Goal: Transaction & Acquisition: Book appointment/travel/reservation

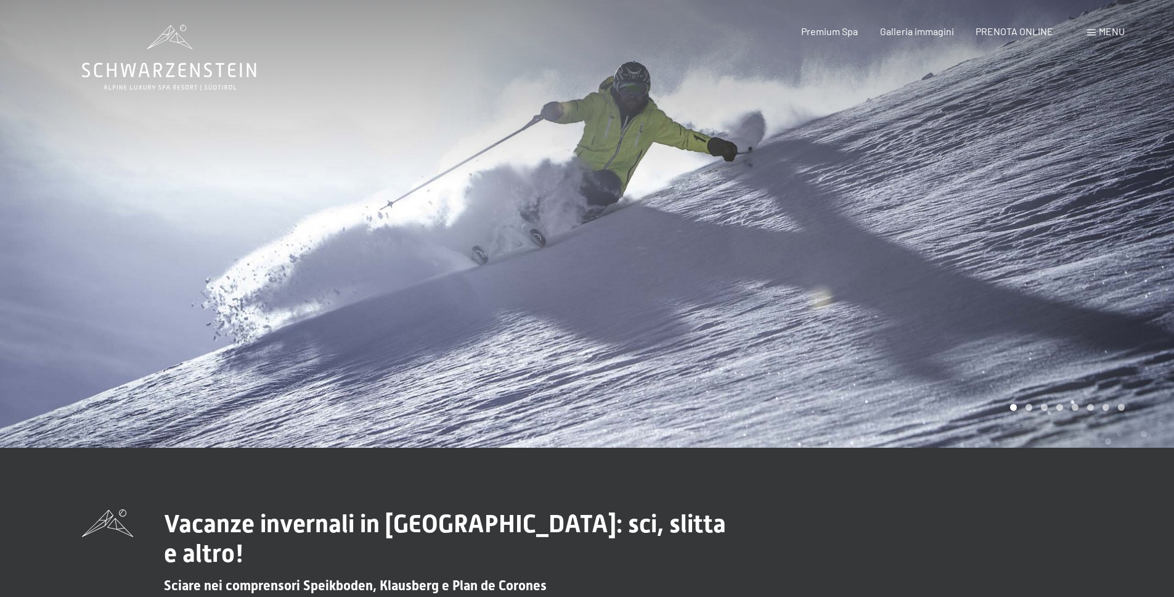
click at [1113, 35] on span "Menu" at bounding box center [1112, 31] width 26 height 12
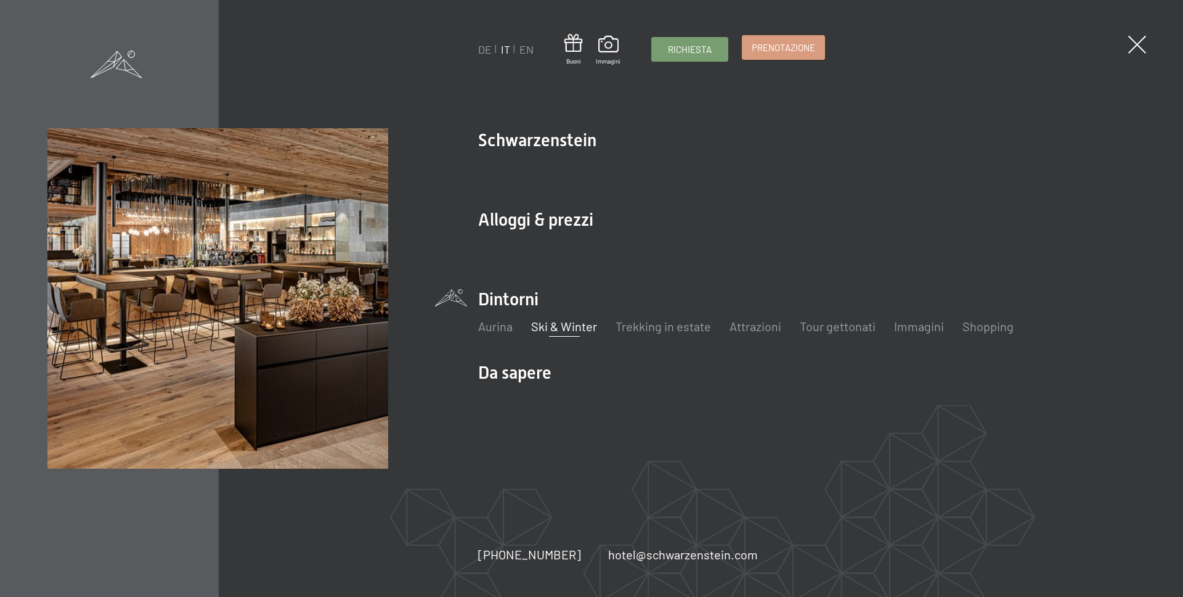
click at [786, 57] on link "Prenotazione" at bounding box center [784, 47] width 82 height 23
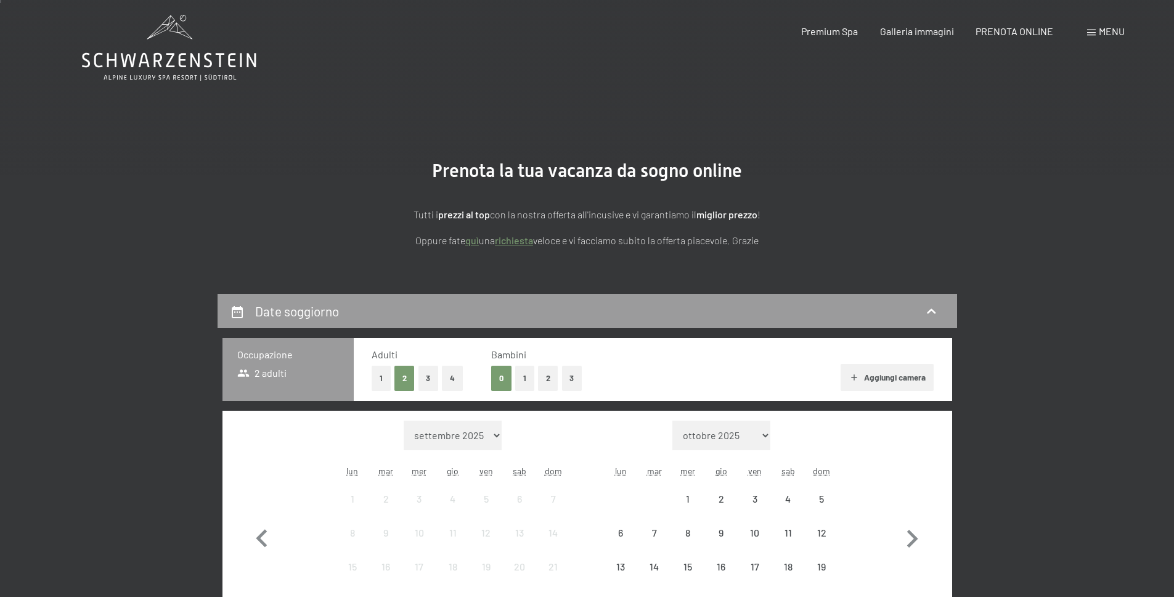
scroll to position [97, 0]
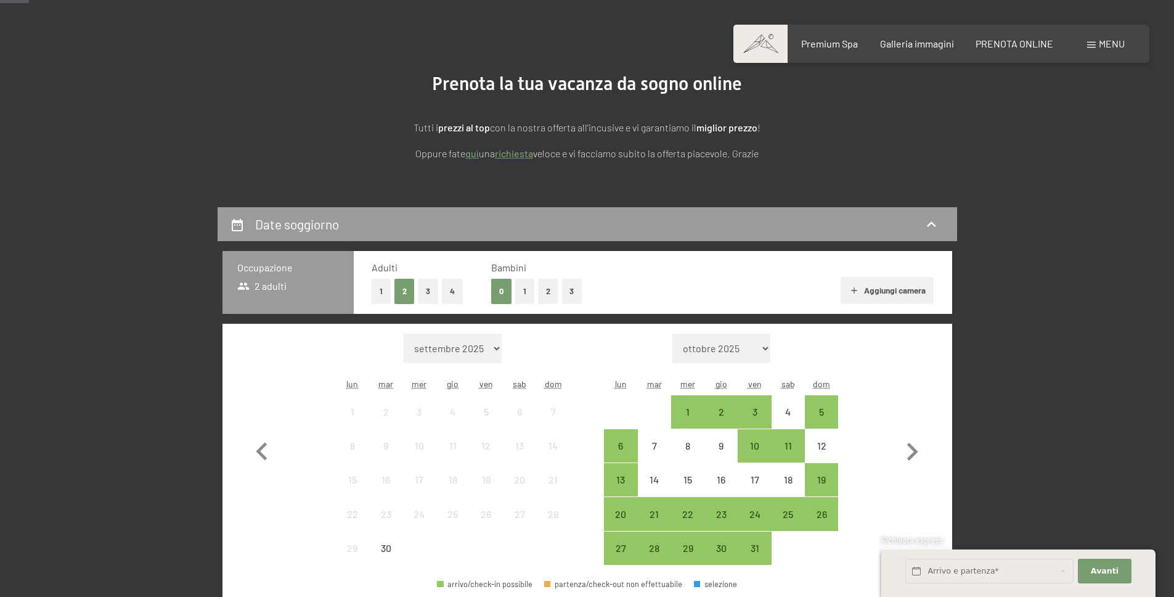
click at [544, 292] on button "2" at bounding box center [548, 291] width 20 height 25
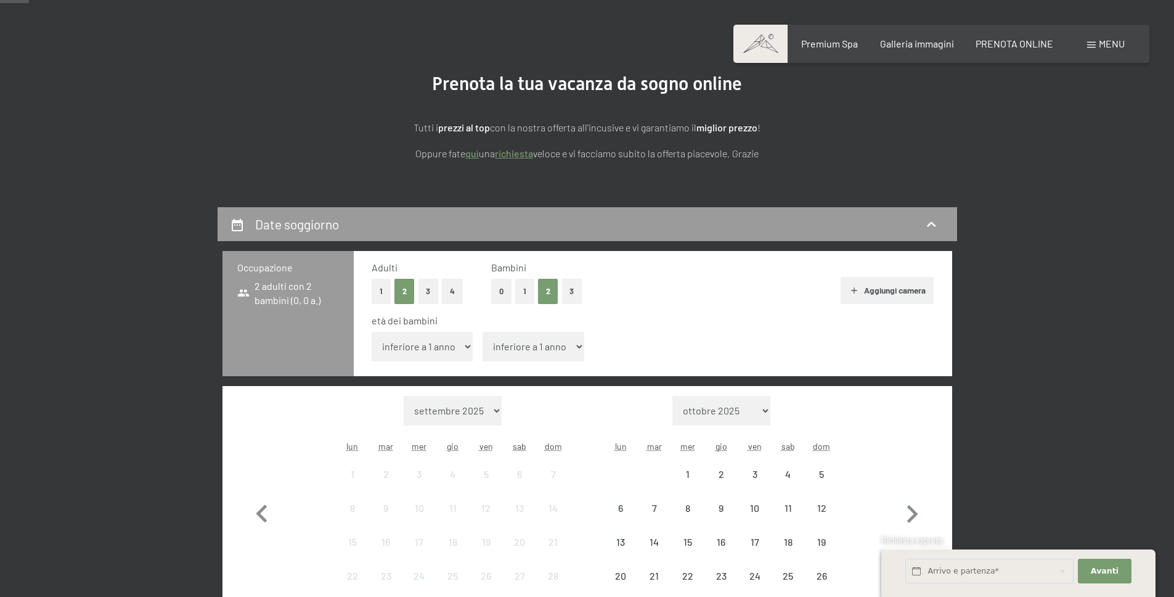
click at [454, 346] on select "inferiore a 1 anno 1 anno 2 anni 3 anni 4 anni 5 anni 6 anni 7 anni 8 anni 9 an…" at bounding box center [423, 347] width 102 height 30
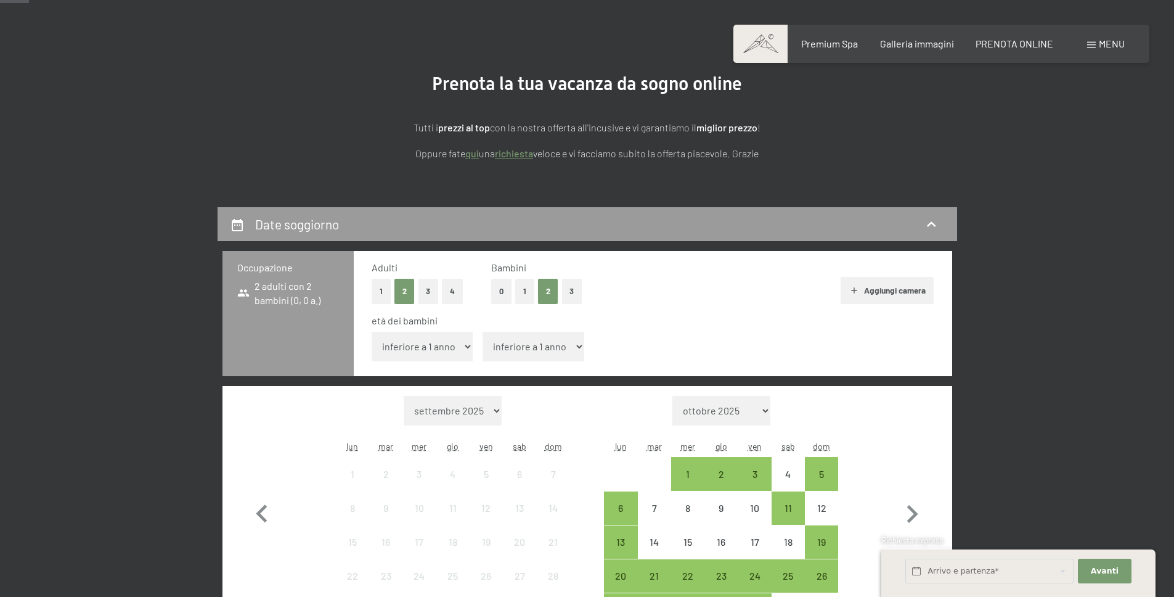
select select "12"
click at [372, 332] on select "inferiore a 1 anno 1 anno 2 anni 3 anni 4 anni 5 anni 6 anni 7 anni 8 anni 9 an…" at bounding box center [423, 347] width 102 height 30
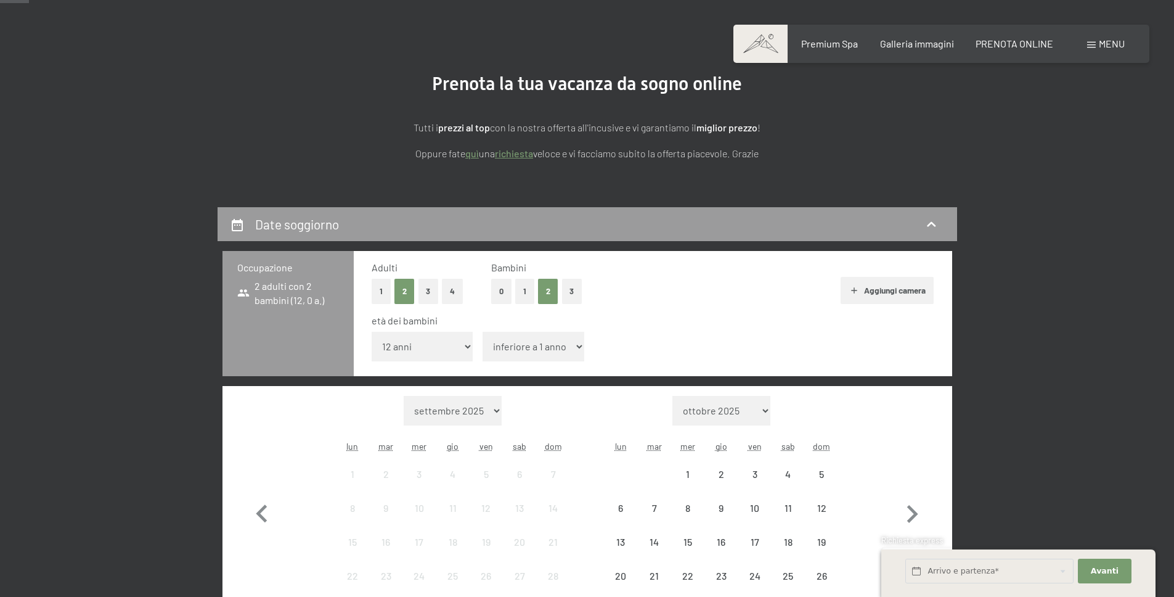
click at [529, 343] on select "inferiore a 1 anno 1 anno 2 anni 3 anni 4 anni 5 anni 6 anni 7 anni 8 anni 9 an…" at bounding box center [534, 347] width 102 height 30
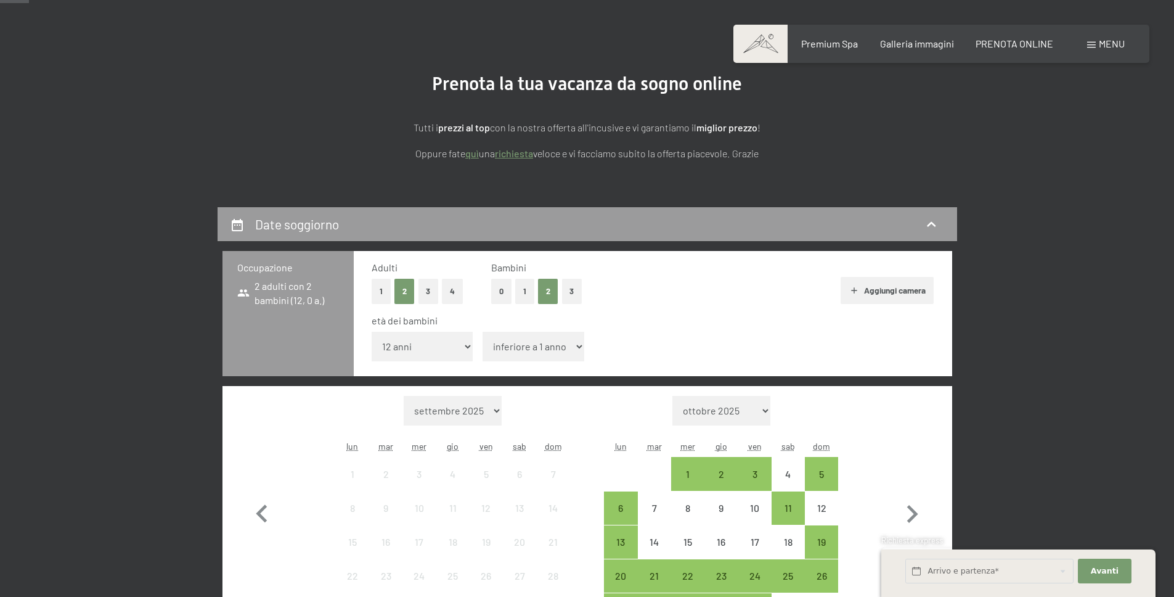
select select "9"
click at [483, 332] on select "inferiore a 1 anno 1 anno 2 anni 3 anni 4 anni 5 anni 6 anni 7 anni 8 anni 9 an…" at bounding box center [534, 347] width 102 height 30
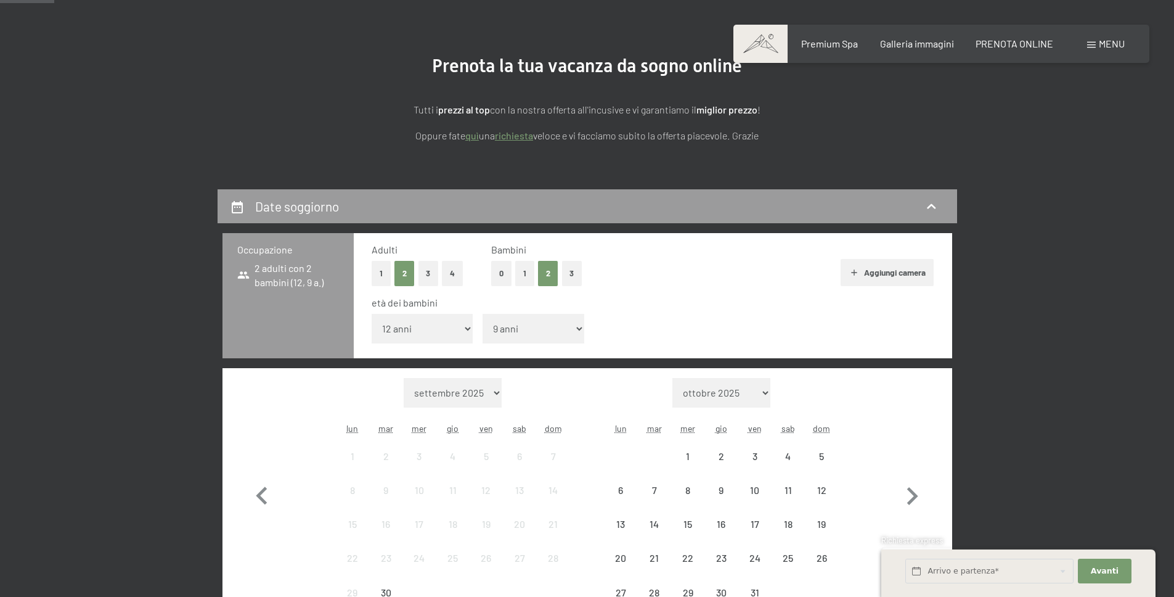
scroll to position [118, 0]
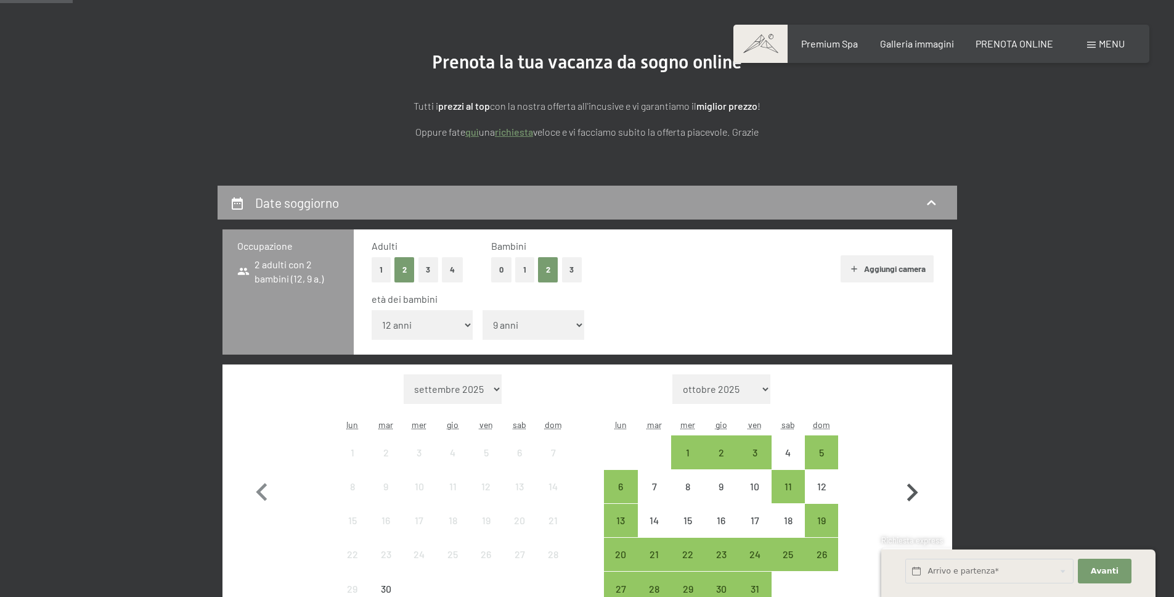
click at [913, 496] on icon "button" at bounding box center [912, 492] width 11 height 18
select select "2025-10-01"
select select "2025-11-01"
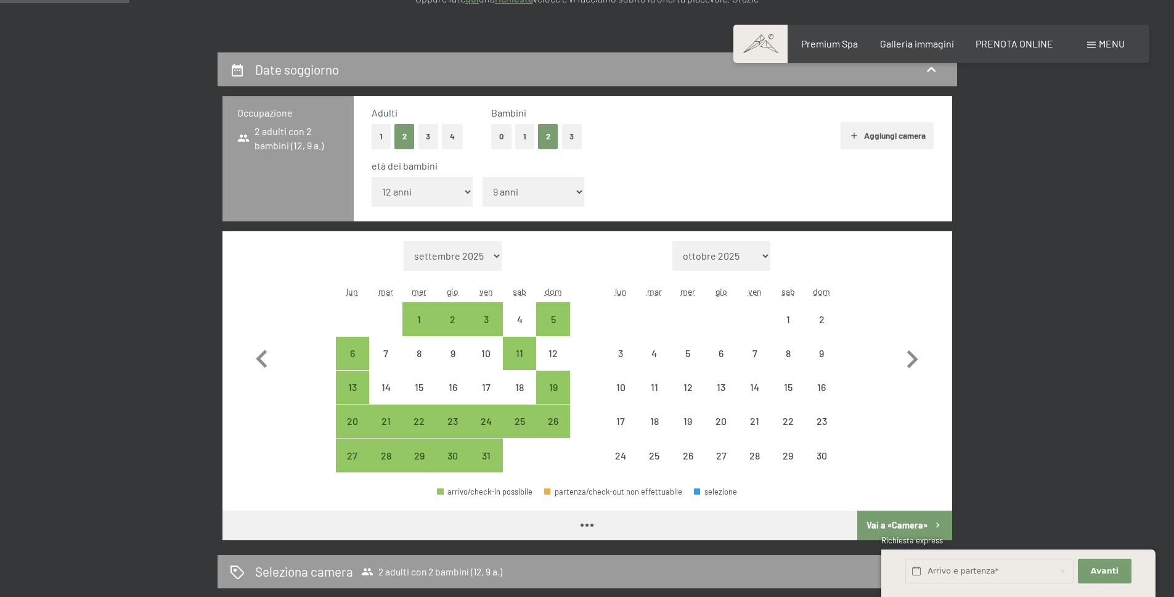
scroll to position [326, 0]
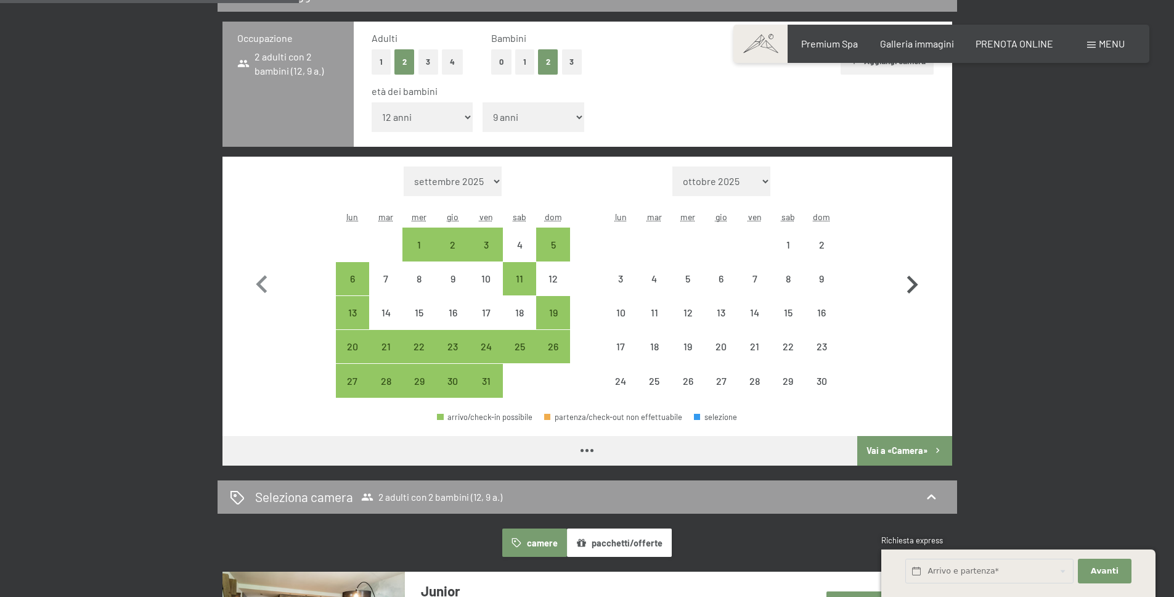
click at [918, 285] on icon "button" at bounding box center [912, 285] width 36 height 36
select select "2025-11-01"
select select "2025-12-01"
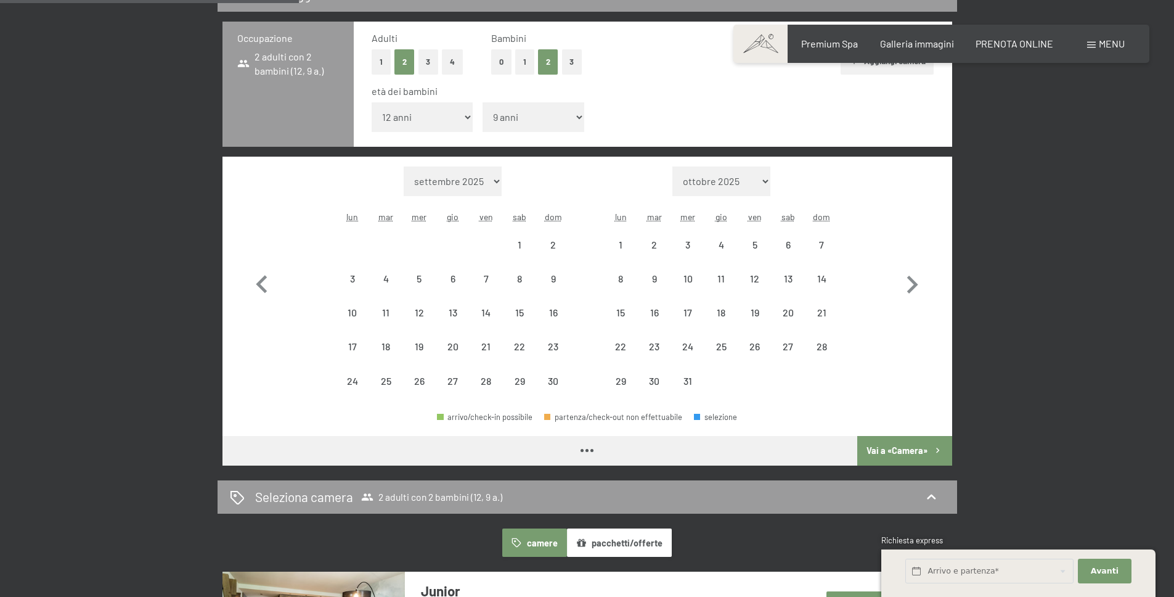
select select "2025-11-01"
select select "2025-12-01"
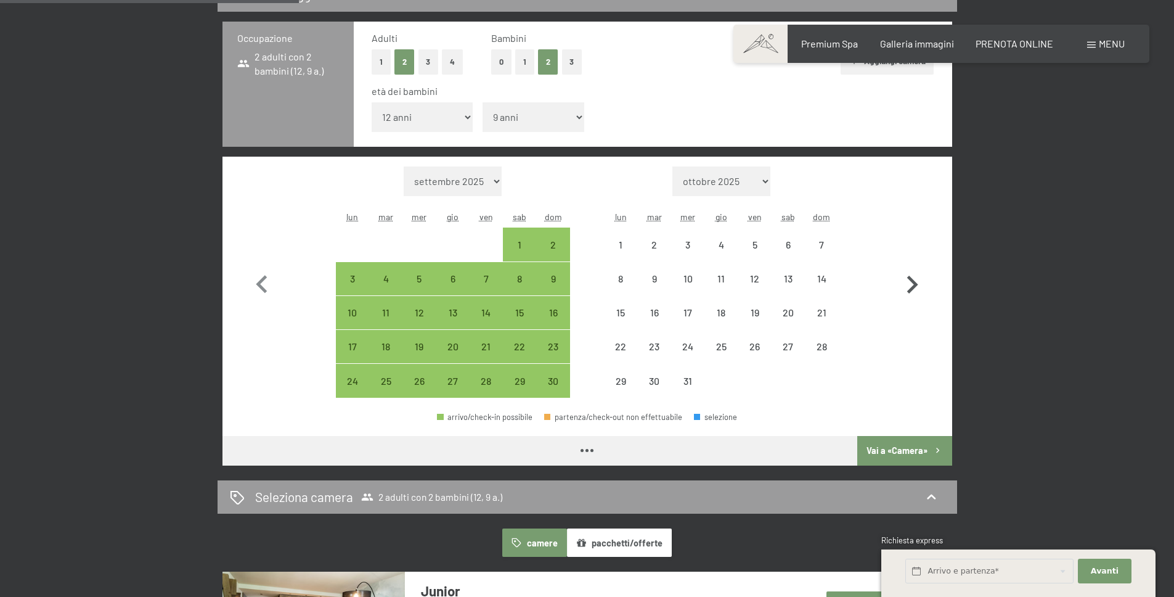
select select "2025-11-01"
select select "2025-12-01"
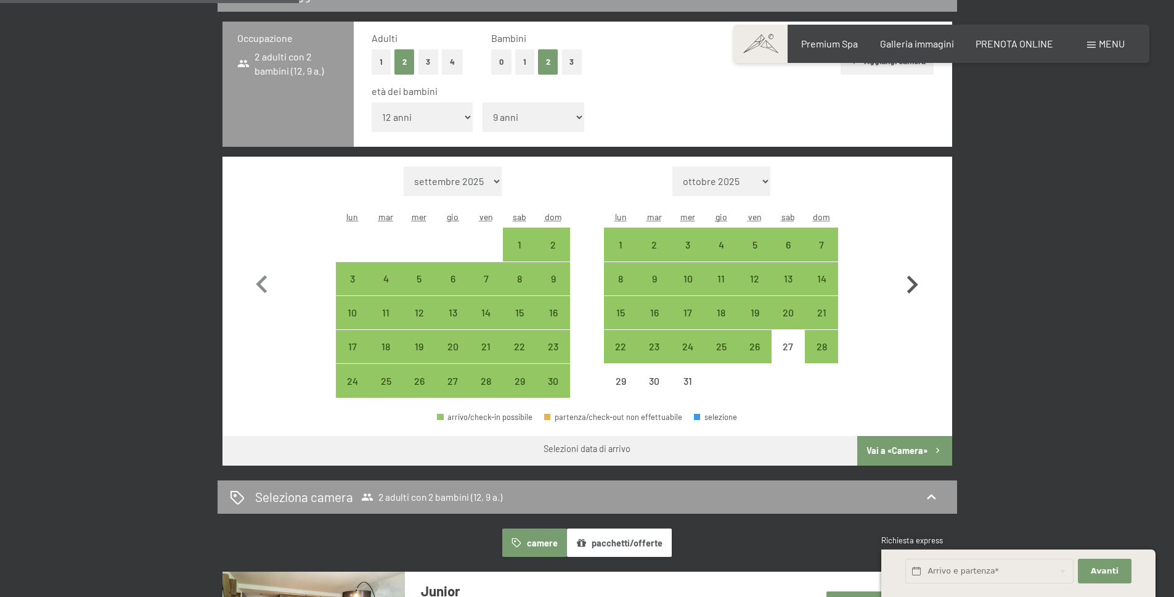
click at [921, 282] on icon "button" at bounding box center [912, 285] width 36 height 36
select select "2025-12-01"
select select "2026-01-01"
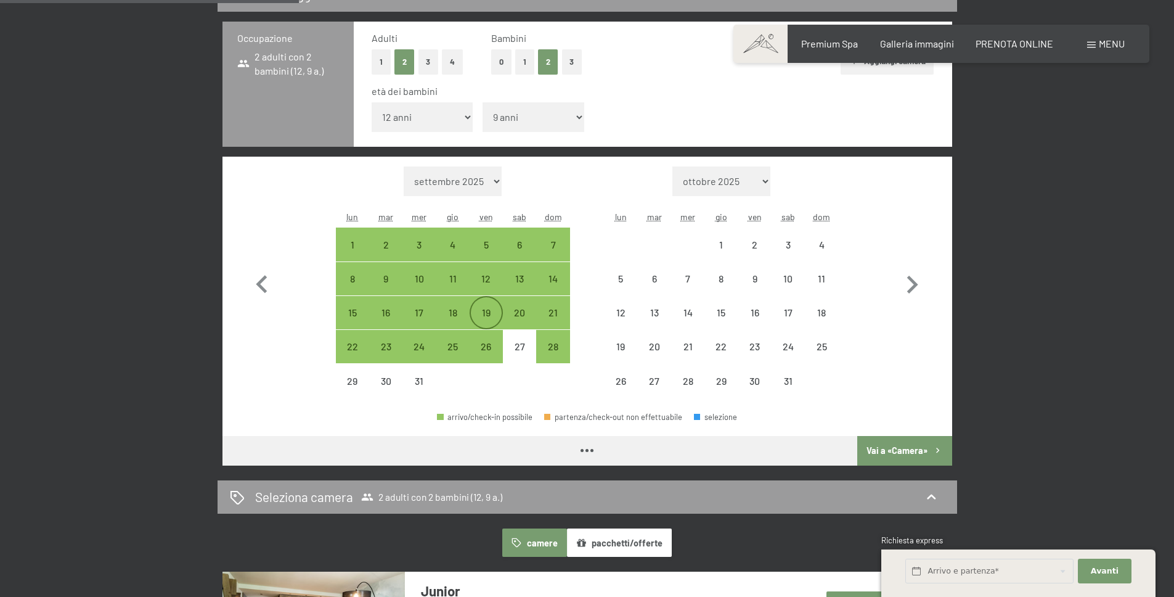
select select "2025-12-01"
select select "2026-01-01"
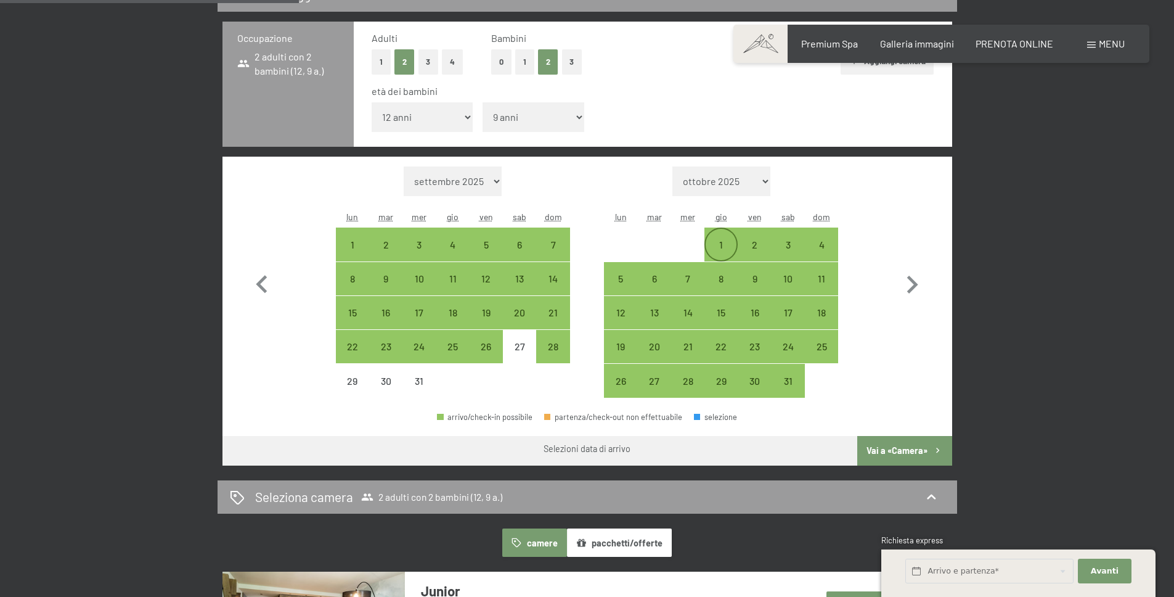
click at [721, 247] on div "1" at bounding box center [721, 255] width 31 height 31
select select "2025-12-01"
select select "2026-01-01"
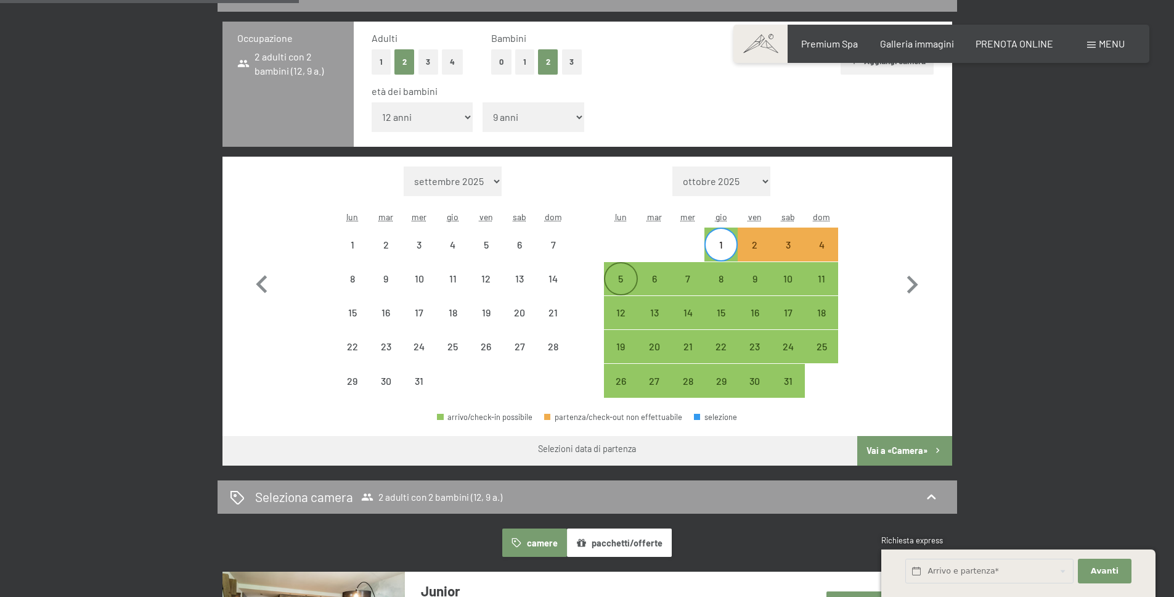
click at [625, 278] on div "5" at bounding box center [620, 289] width 31 height 31
select select "2025-12-01"
select select "2026-01-01"
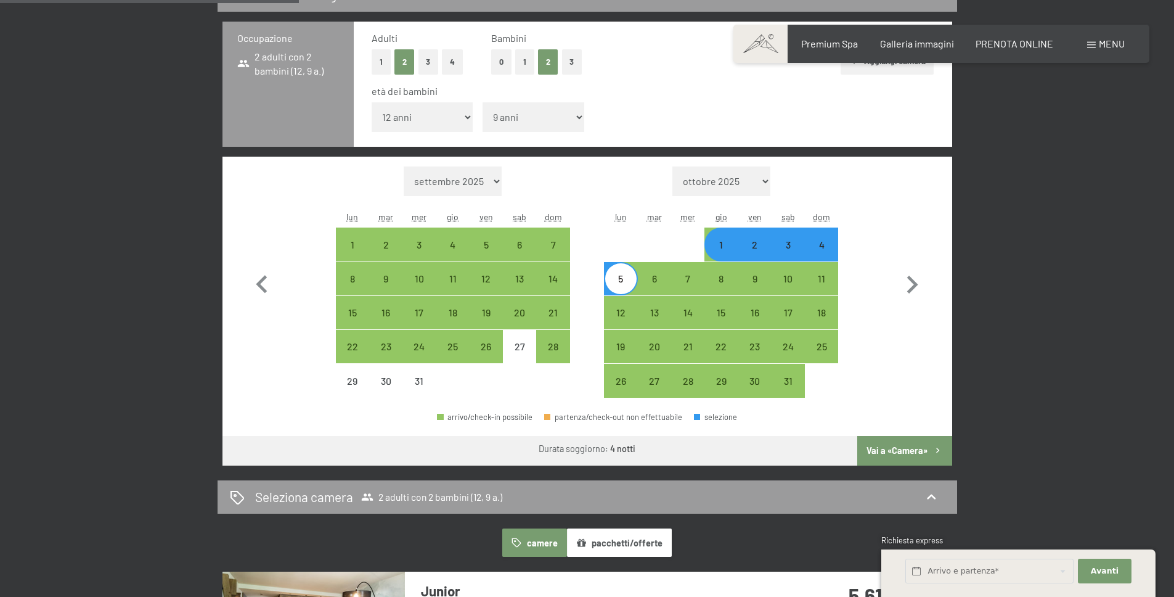
click at [910, 444] on button "Vai a «Camera»" at bounding box center [904, 451] width 94 height 30
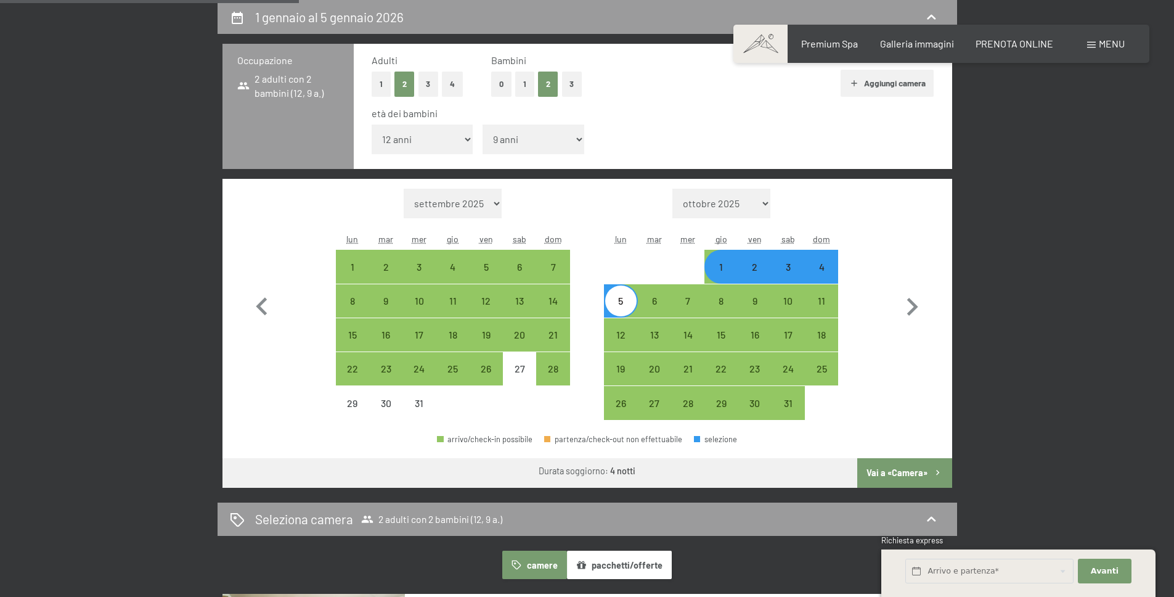
select select "2025-12-01"
select select "2026-01-01"
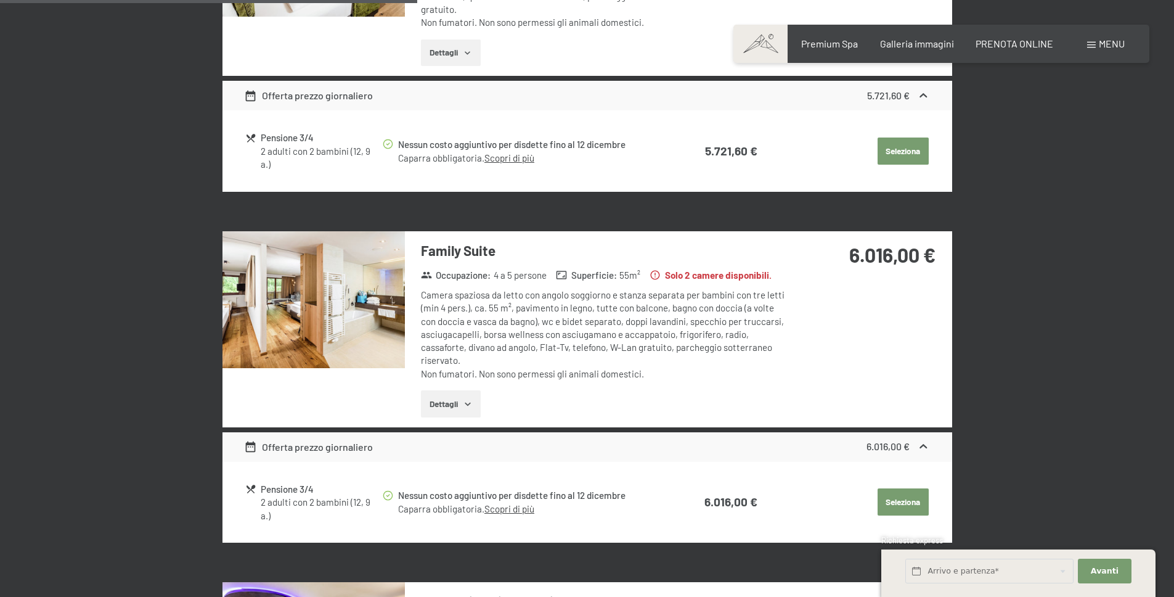
scroll to position [789, 0]
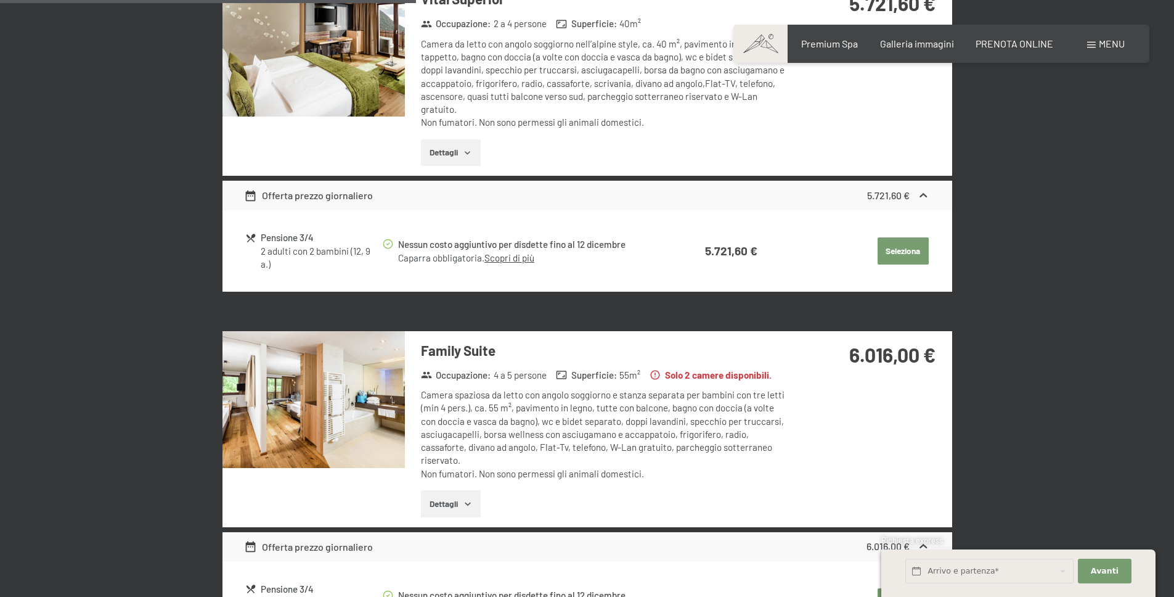
click at [387, 388] on img at bounding box center [314, 399] width 182 height 137
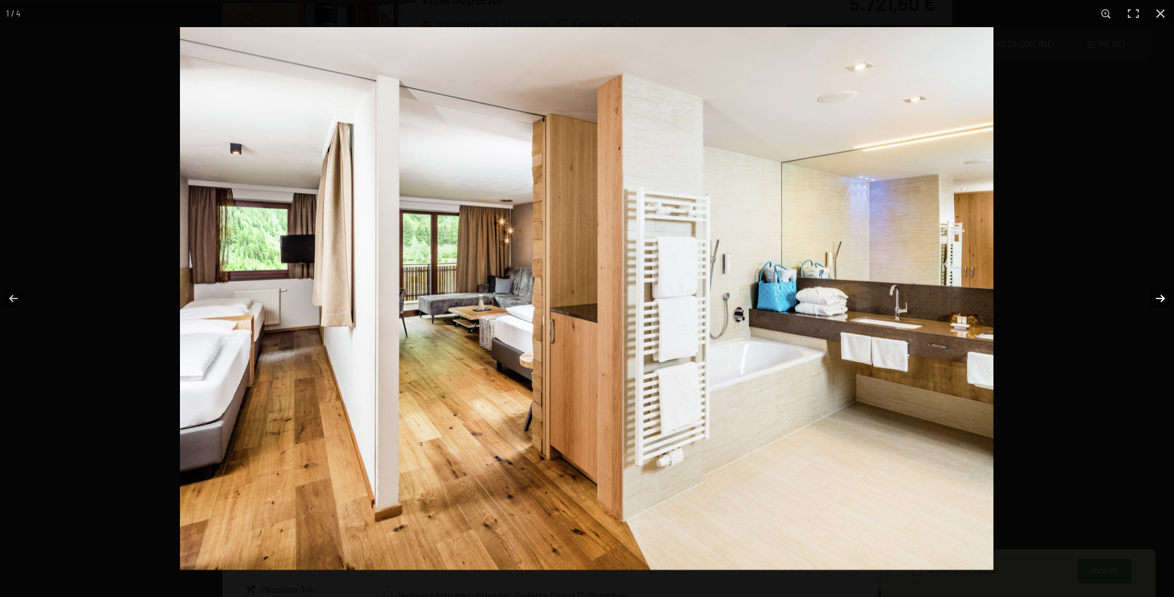
click at [1157, 297] on button "button" at bounding box center [1152, 298] width 43 height 62
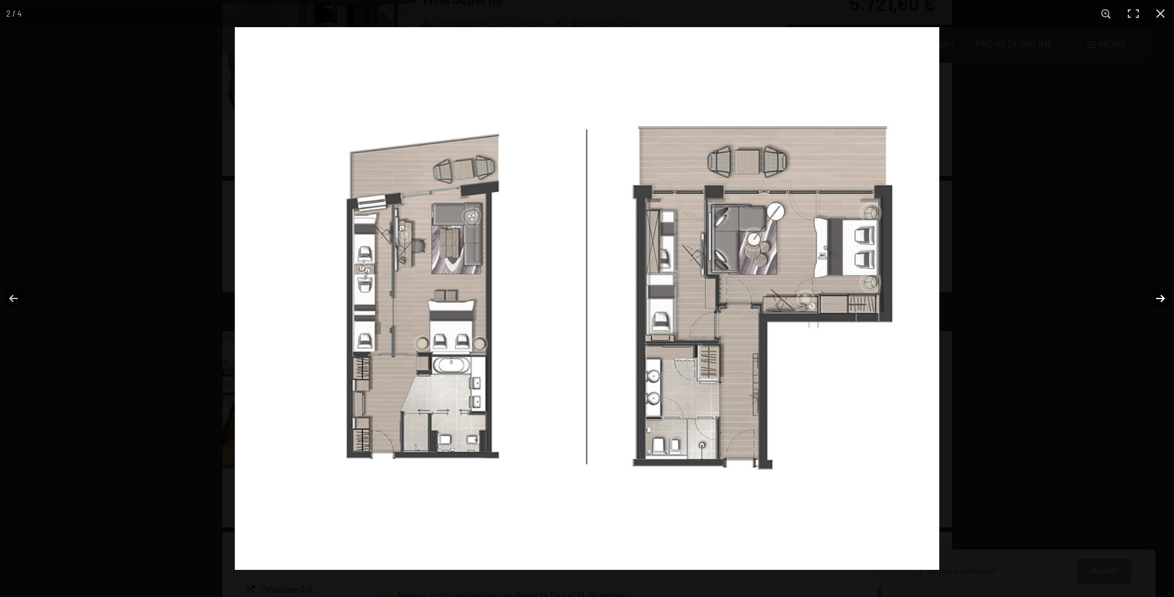
click at [1158, 297] on button "button" at bounding box center [1152, 298] width 43 height 62
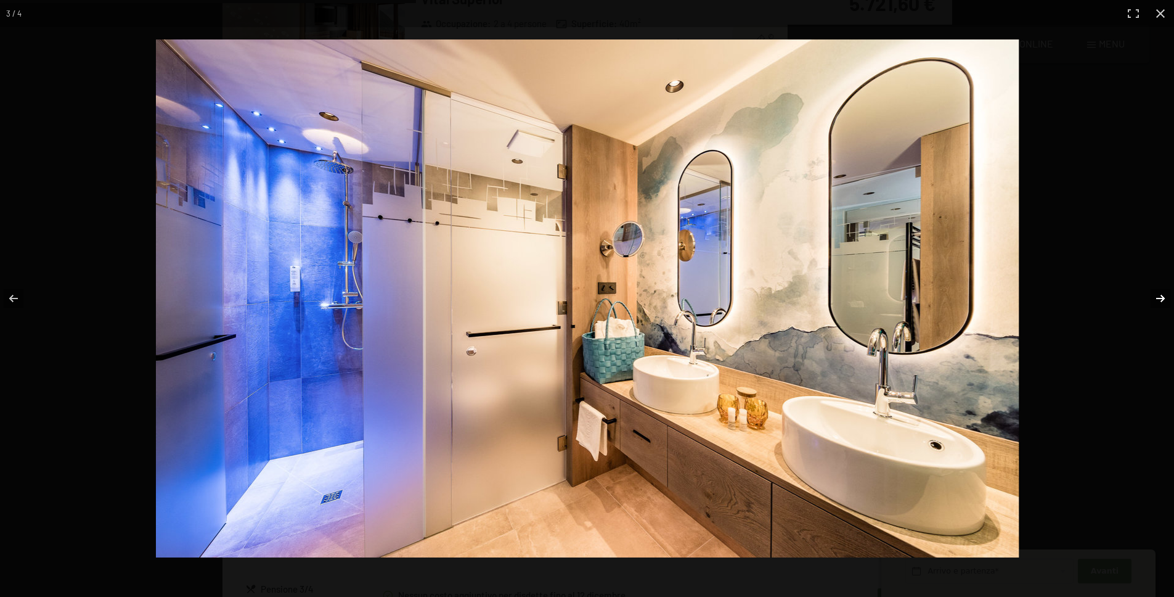
click at [1158, 297] on button "button" at bounding box center [1152, 298] width 43 height 62
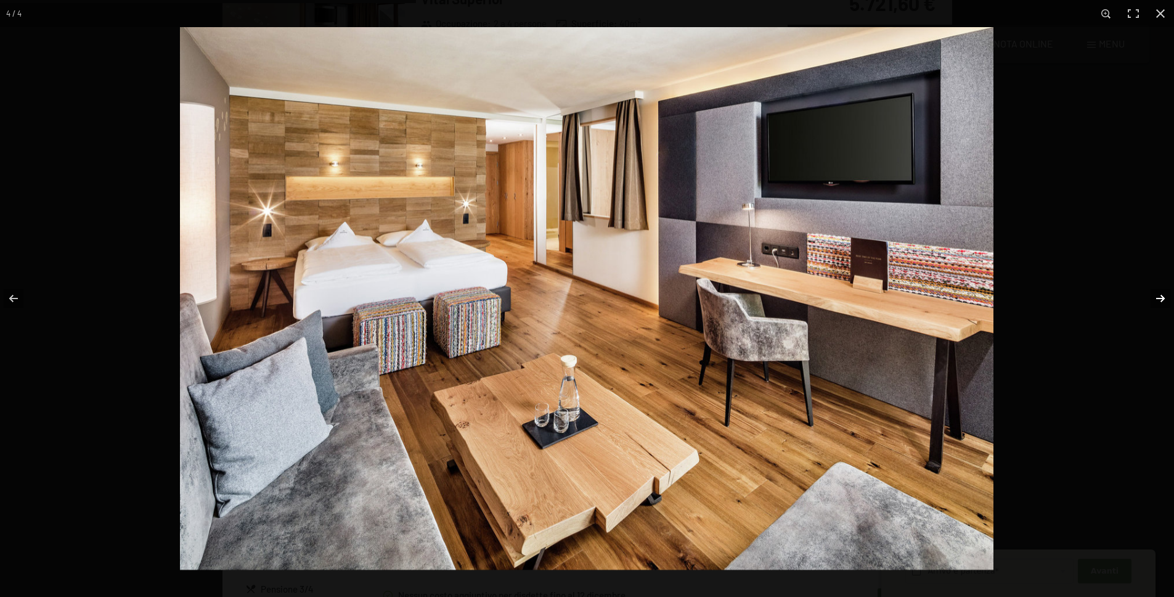
click at [1158, 297] on button "button" at bounding box center [1152, 298] width 43 height 62
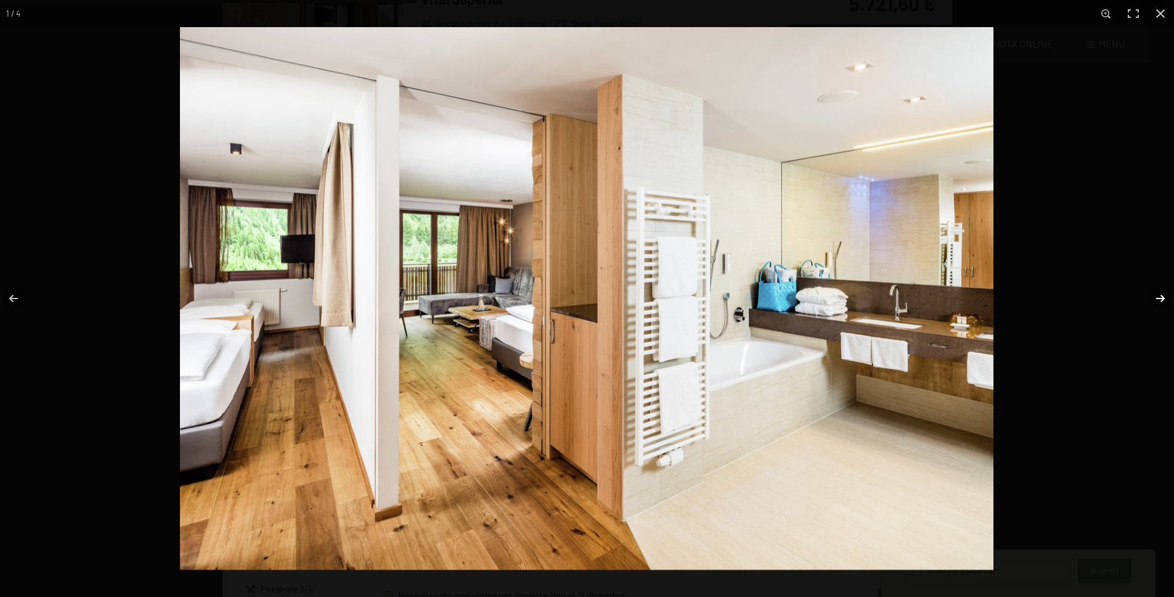
click at [1158, 297] on button "button" at bounding box center [1152, 298] width 43 height 62
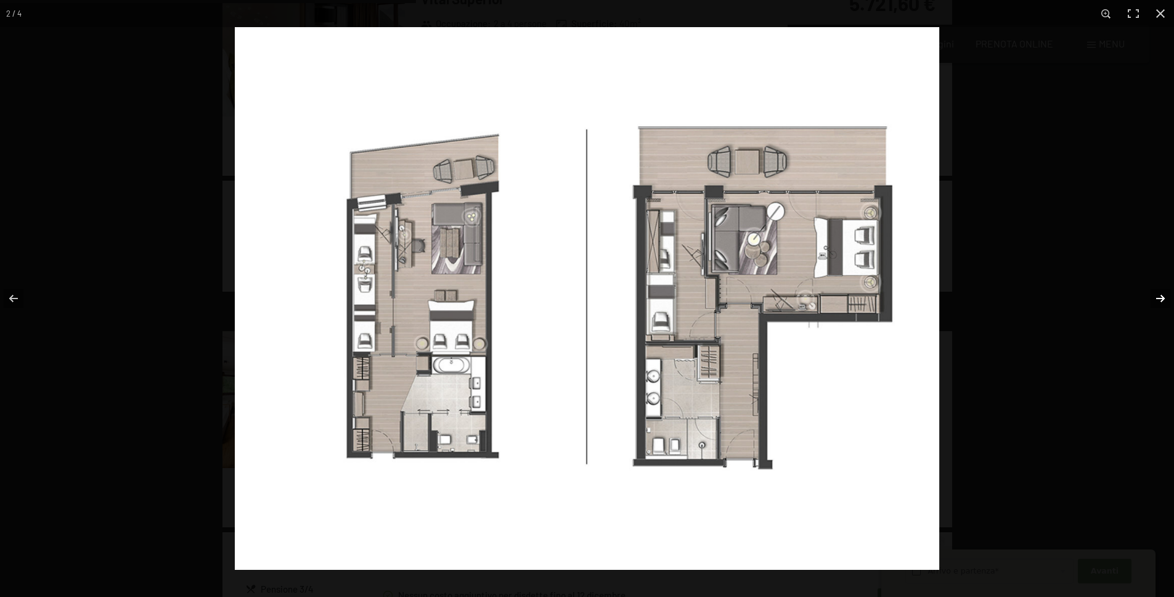
click at [1158, 297] on button "button" at bounding box center [1152, 298] width 43 height 62
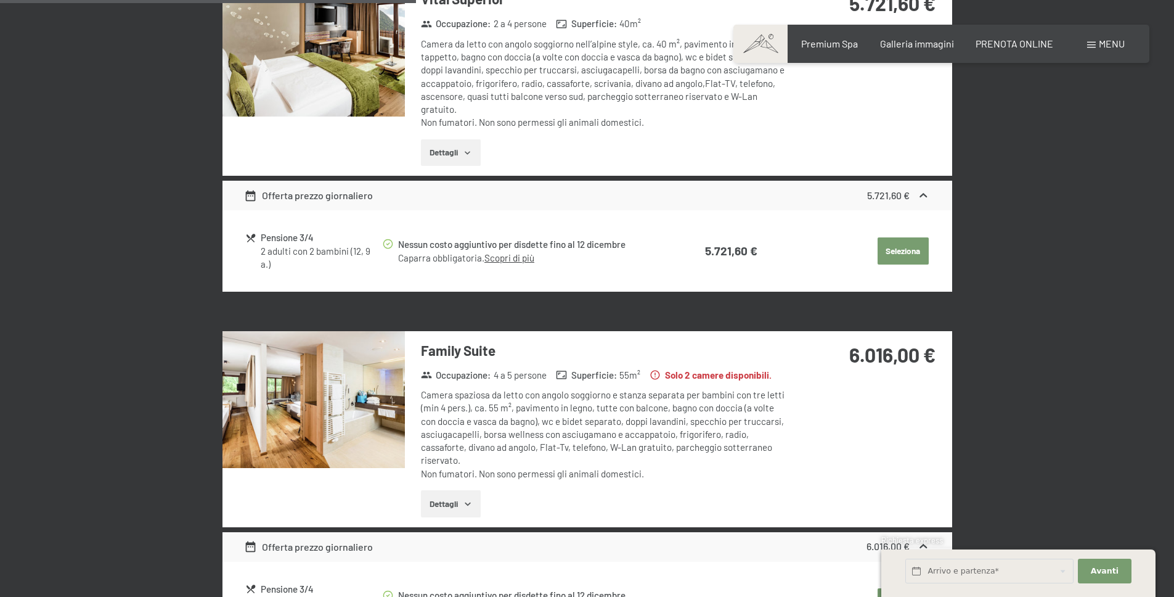
click at [0, 0] on button "button" at bounding box center [0, 0] width 0 height 0
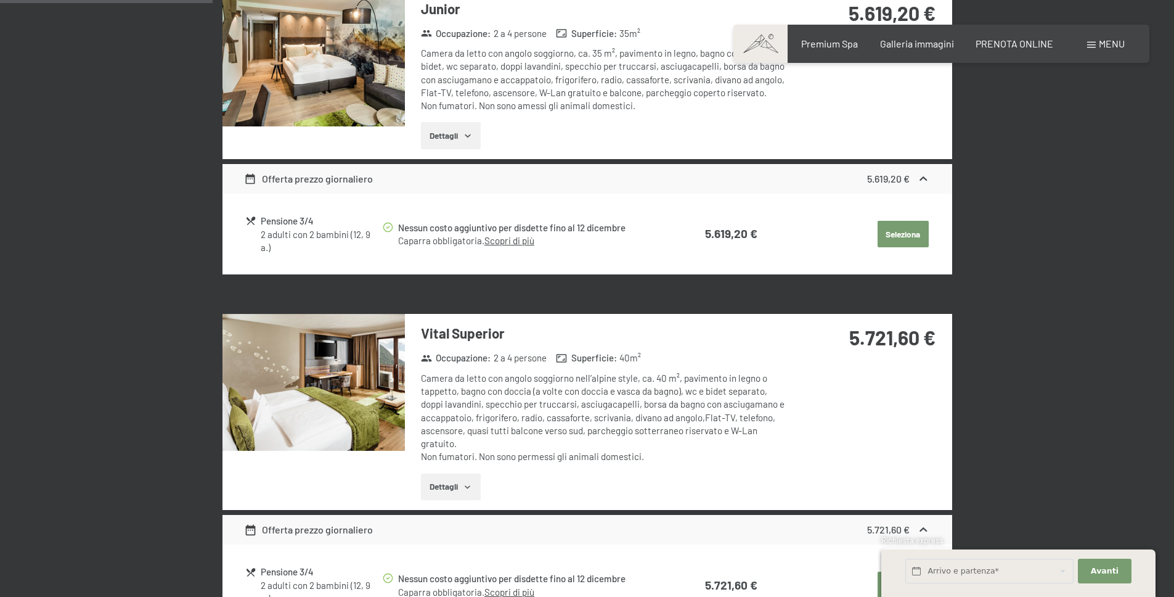
scroll to position [193, 0]
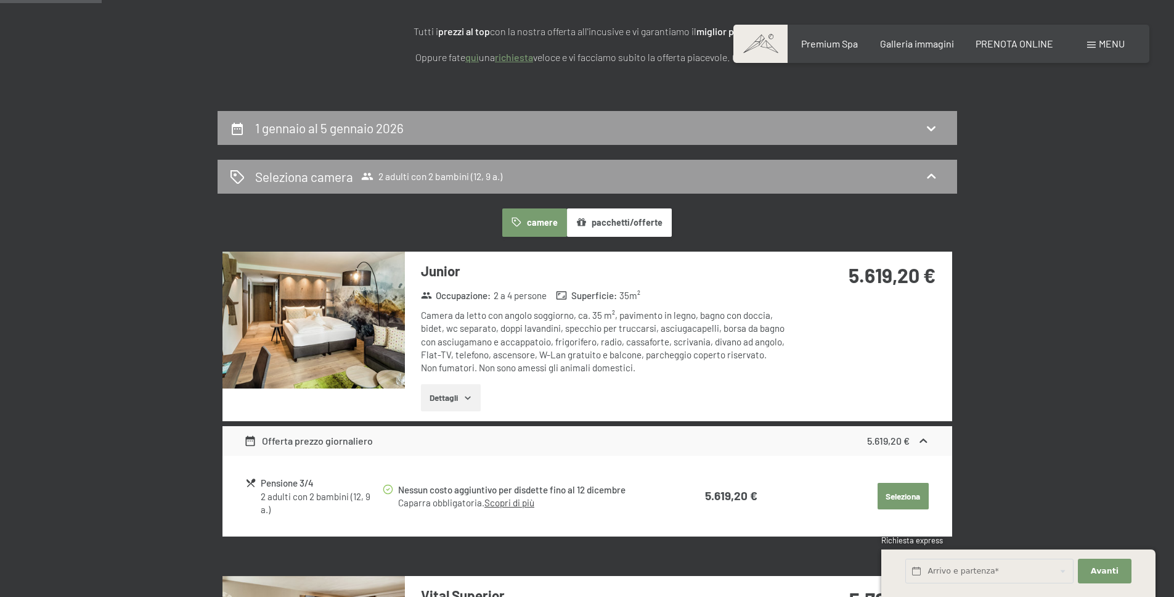
click at [276, 329] on img at bounding box center [314, 319] width 182 height 137
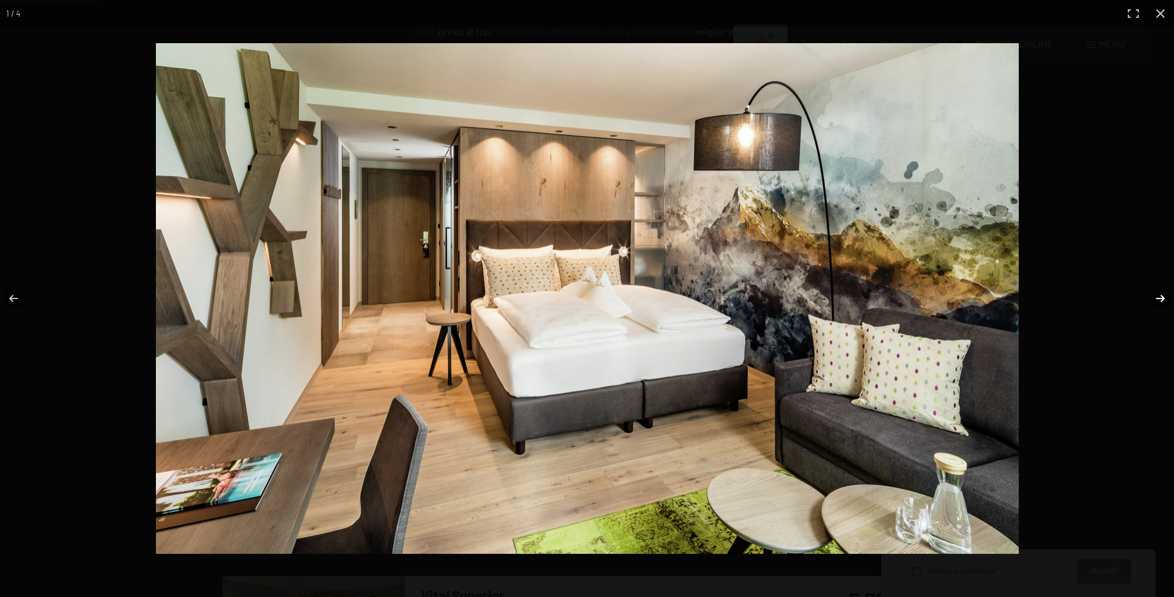
click at [1158, 296] on button "button" at bounding box center [1152, 298] width 43 height 62
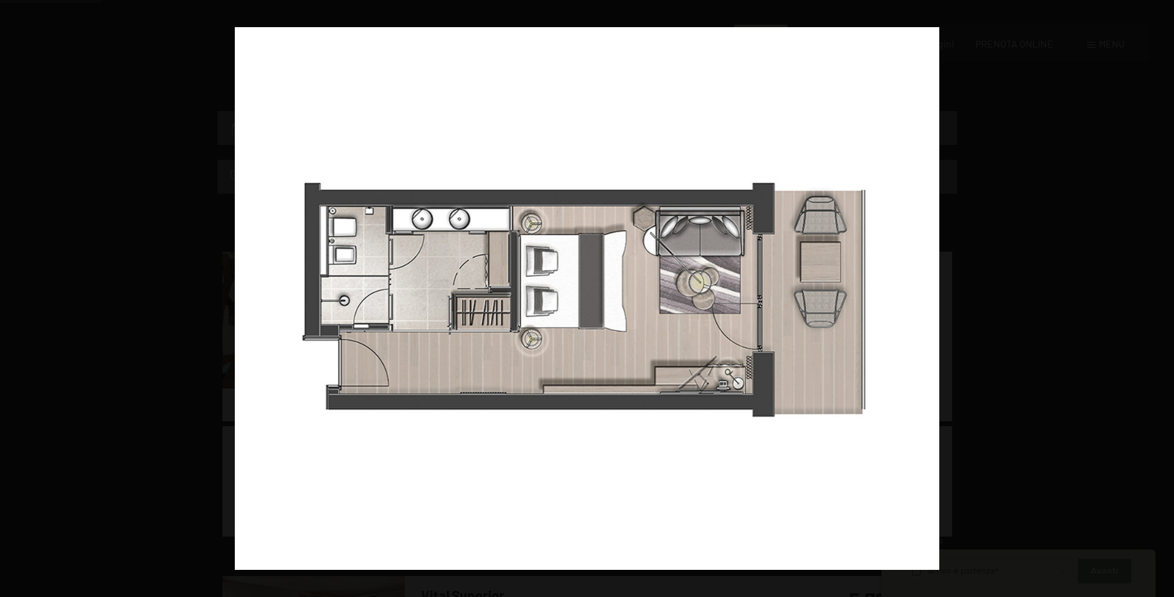
click at [1158, 296] on button "button" at bounding box center [1152, 298] width 43 height 62
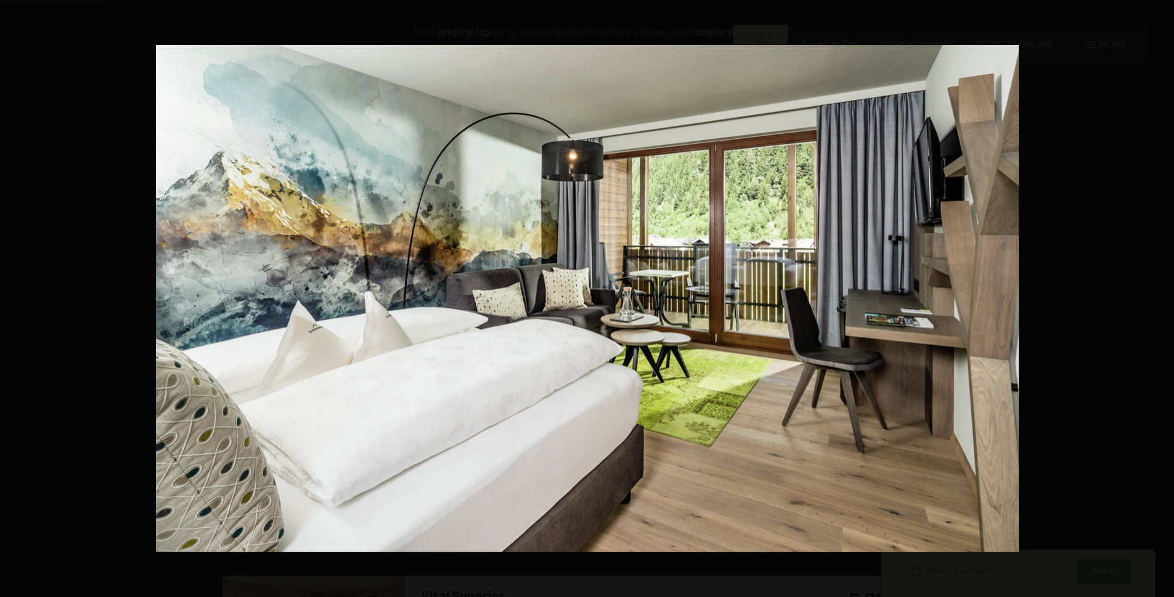
click at [1158, 296] on button "button" at bounding box center [1152, 298] width 43 height 62
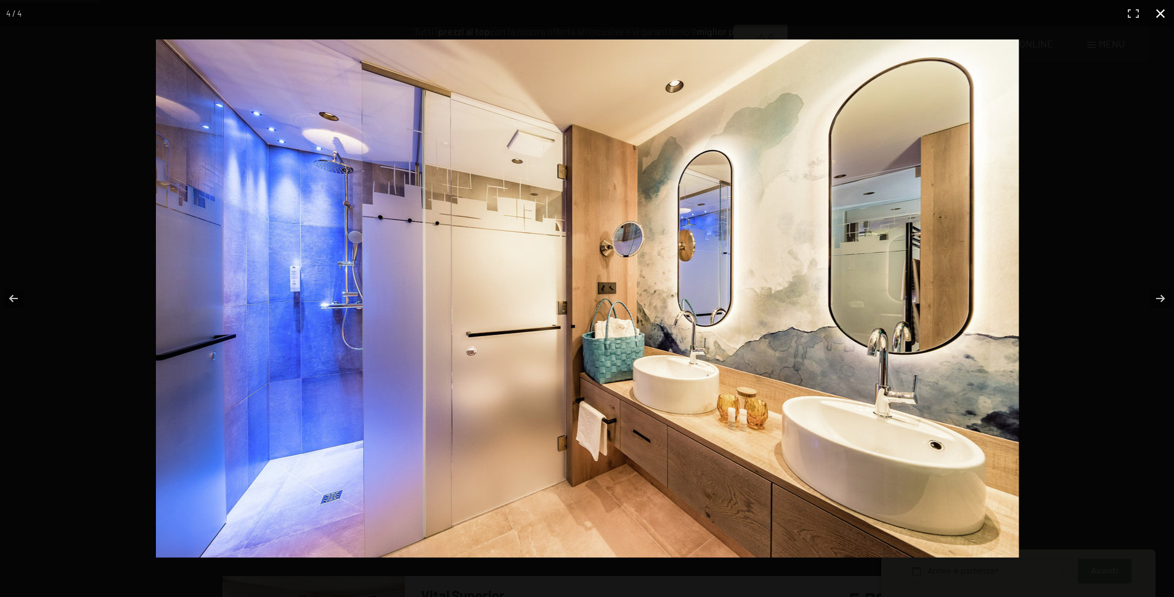
click at [1159, 9] on button "button" at bounding box center [1160, 13] width 27 height 27
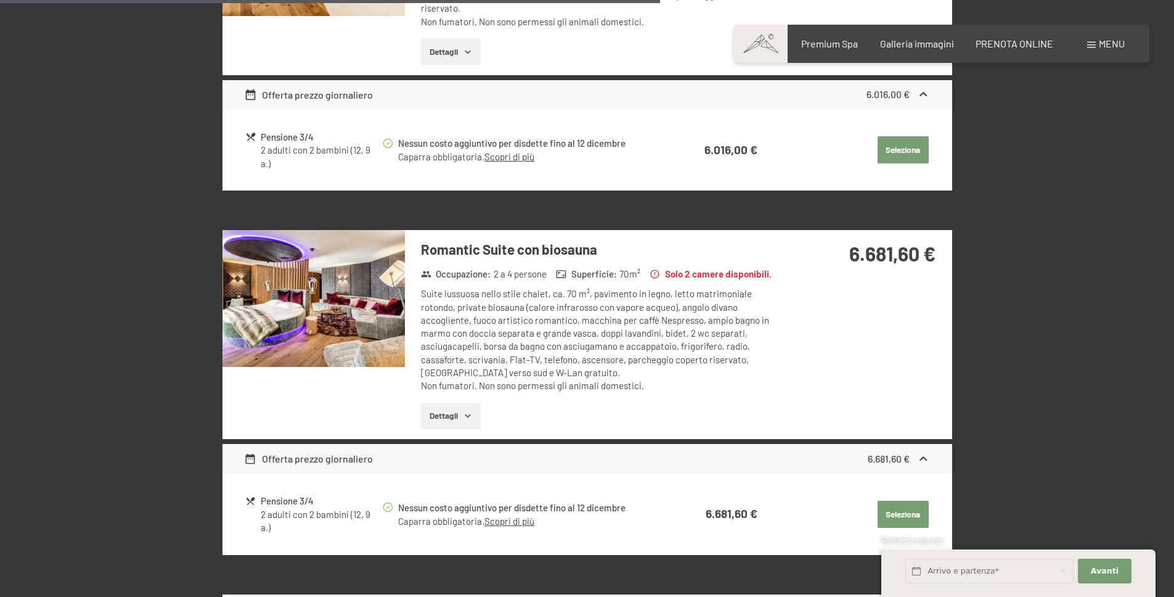
scroll to position [1236, 0]
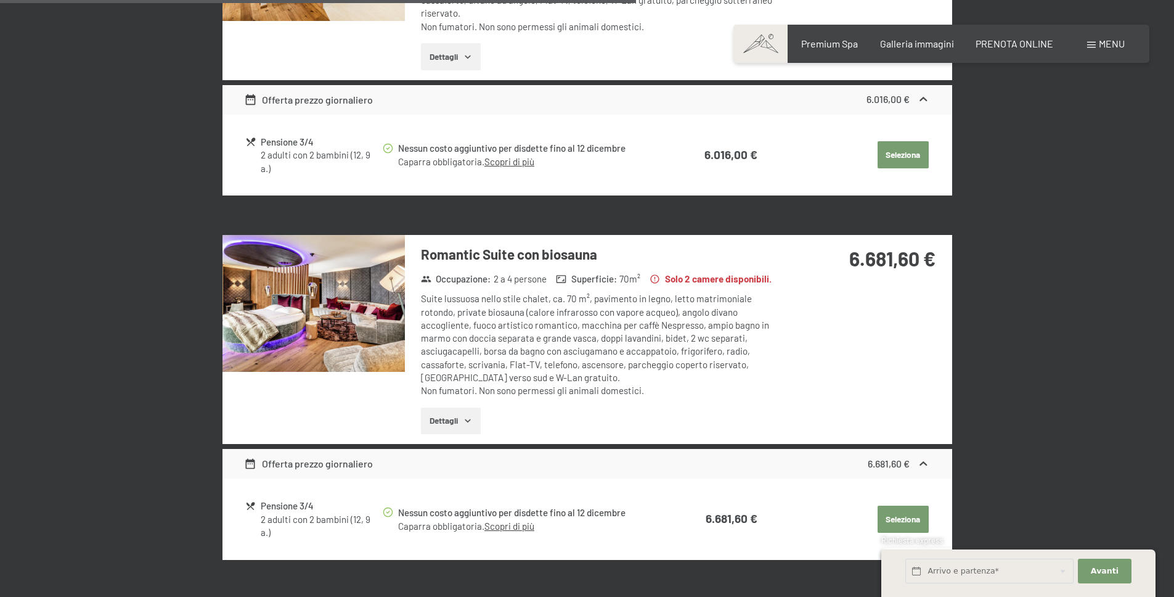
click at [256, 305] on img at bounding box center [314, 303] width 182 height 137
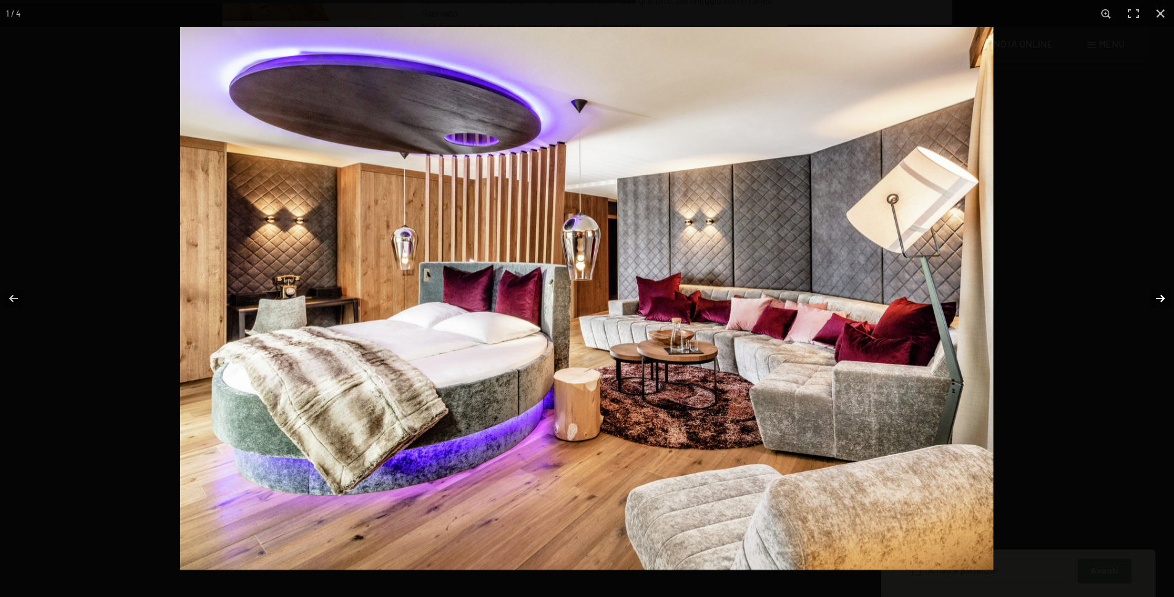
click at [1159, 299] on button "button" at bounding box center [1152, 298] width 43 height 62
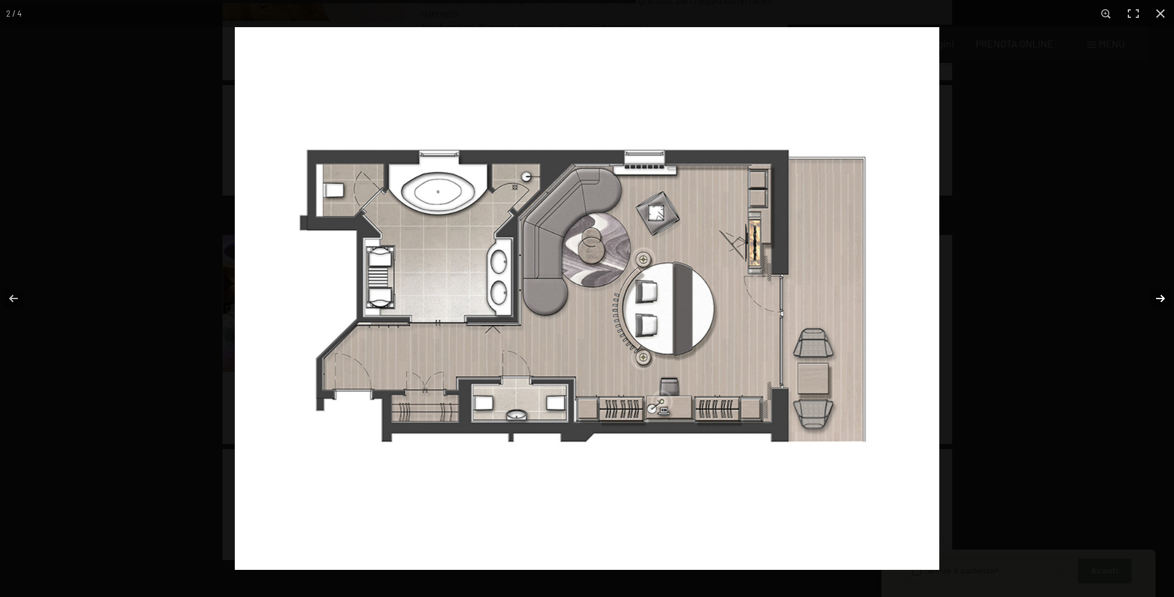
click at [1159, 299] on button "button" at bounding box center [1152, 298] width 43 height 62
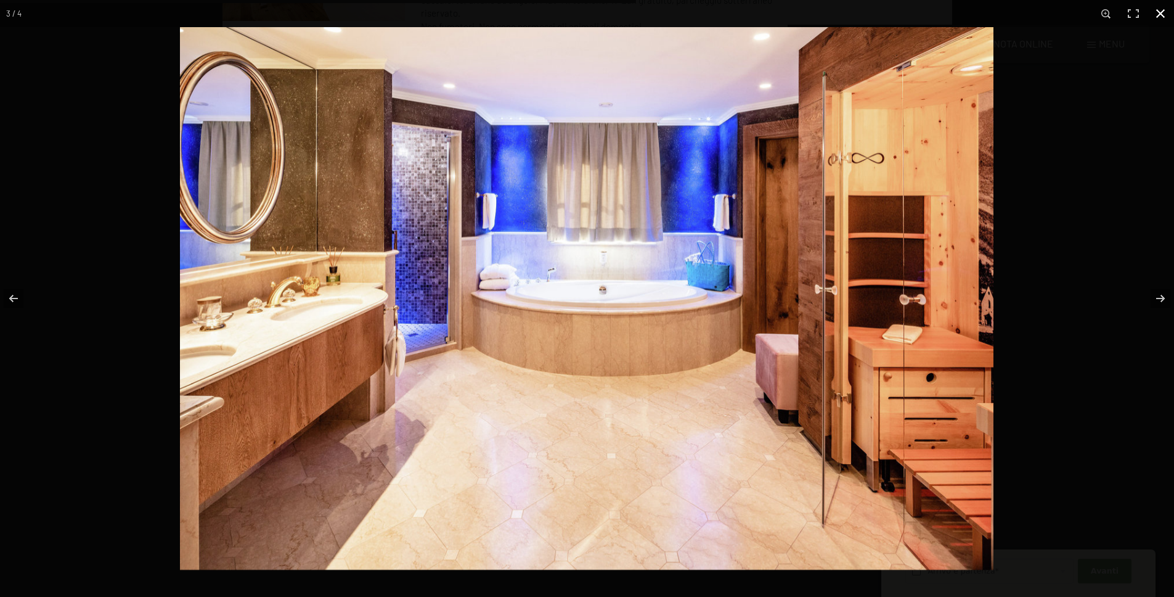
click at [1159, 14] on button "button" at bounding box center [1160, 13] width 27 height 27
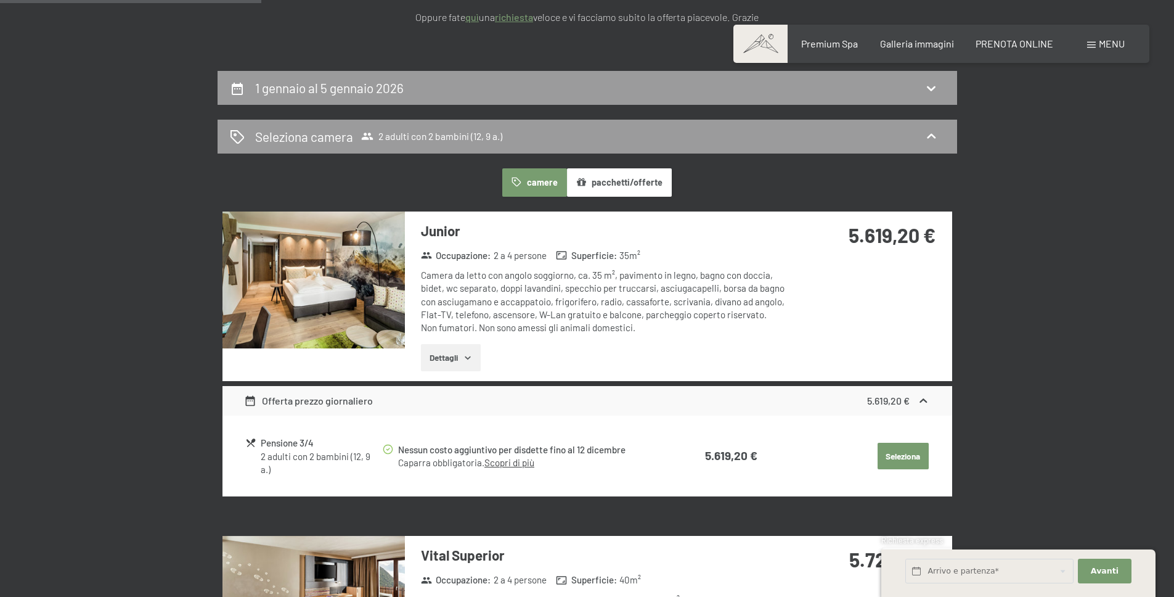
scroll to position [0, 0]
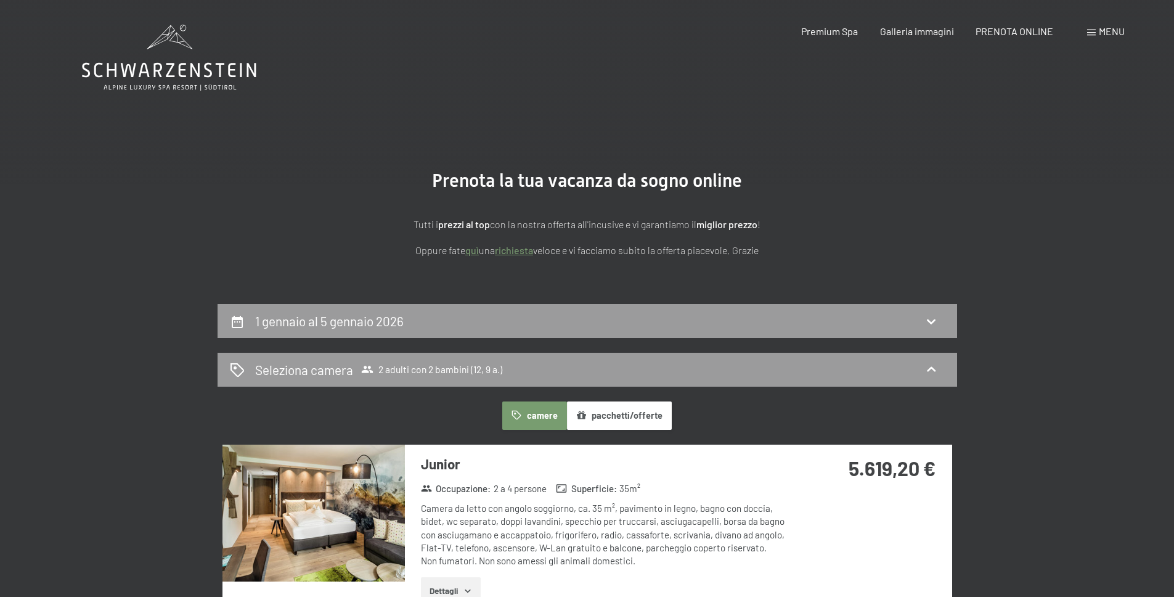
click at [835, 38] on div "Prenotazione Richiesta Premium Spa Galleria immagini PRENOTA ONLINE Menu DE IT …" at bounding box center [941, 32] width 367 height 14
click at [834, 35] on span "Premium Spa" at bounding box center [829, 29] width 57 height 12
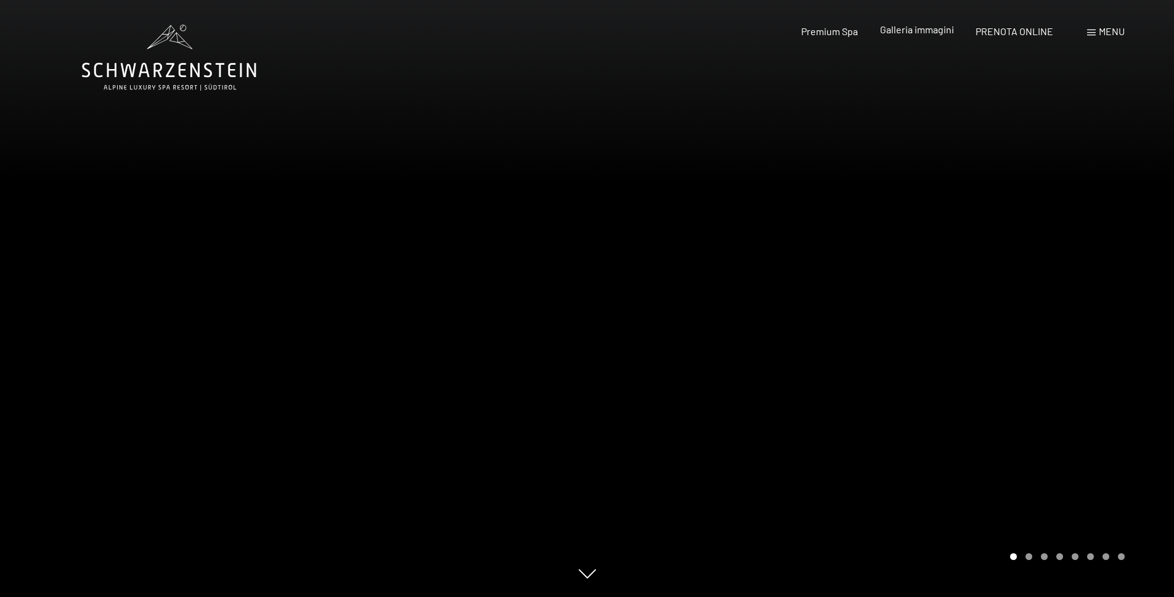
click at [935, 35] on div "Galleria immagini" at bounding box center [917, 30] width 74 height 14
click at [206, 76] on icon at bounding box center [169, 70] width 174 height 15
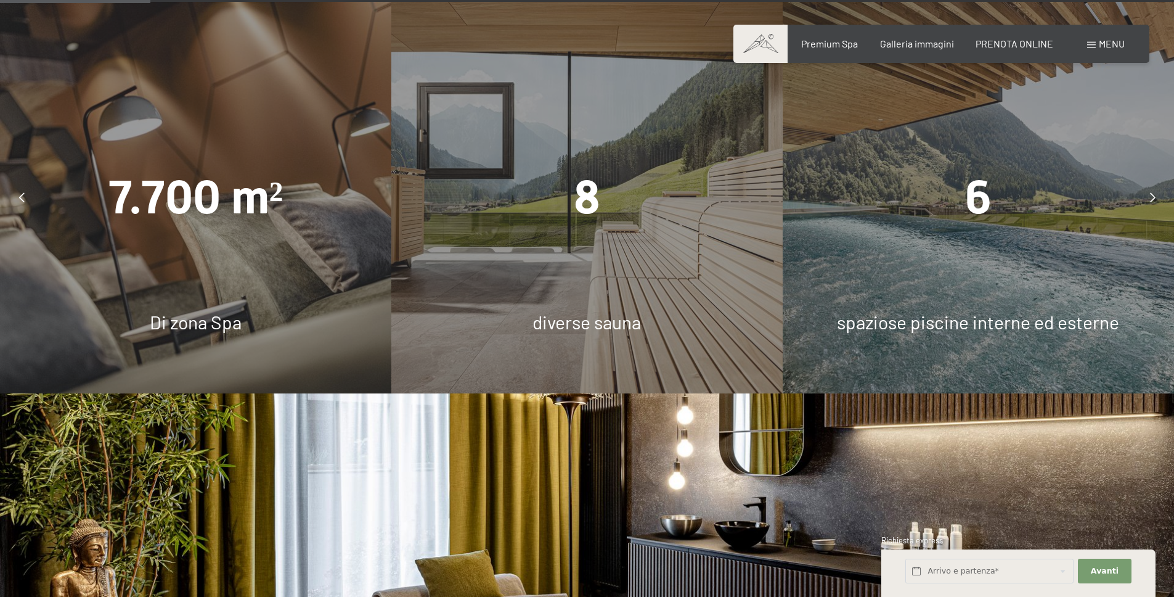
scroll to position [945, 0]
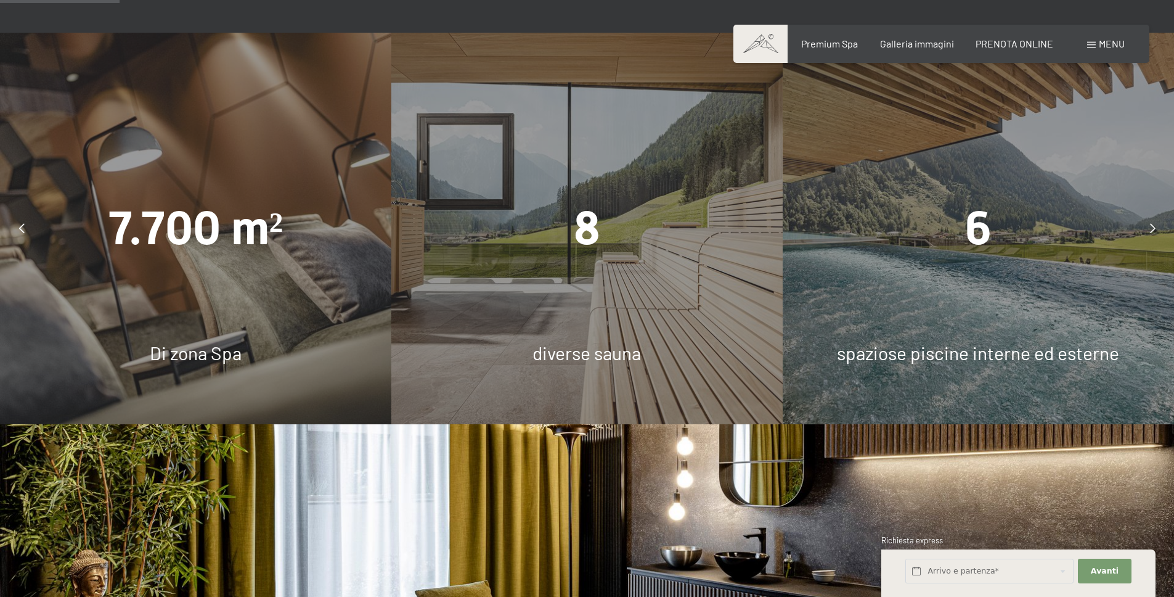
click at [1152, 223] on icon at bounding box center [1153, 228] width 6 height 10
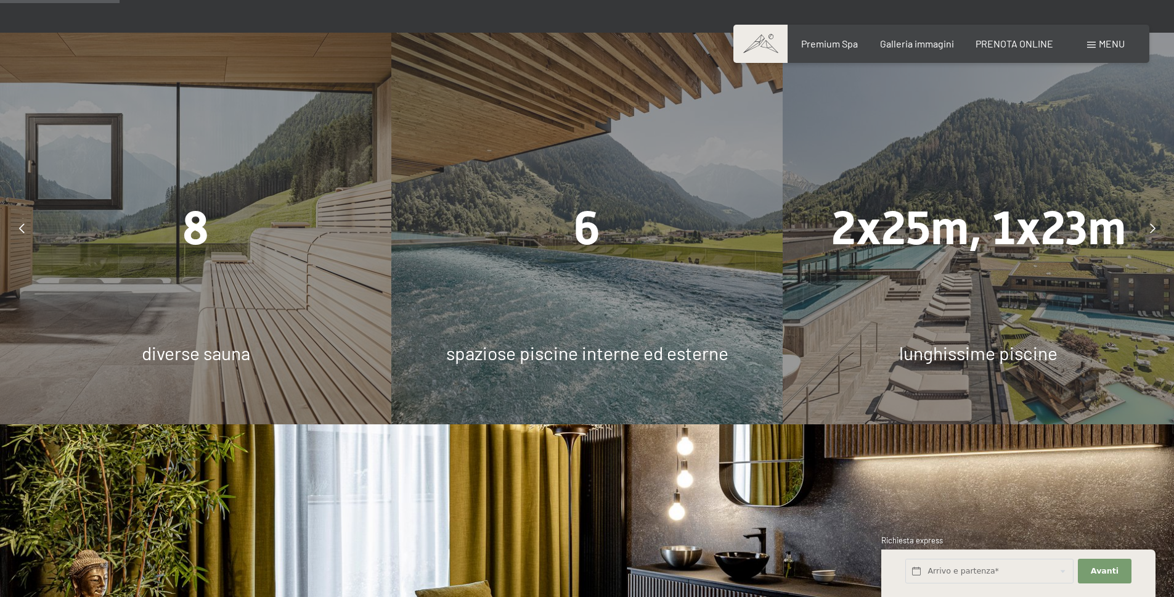
click at [1152, 223] on icon at bounding box center [1153, 228] width 6 height 10
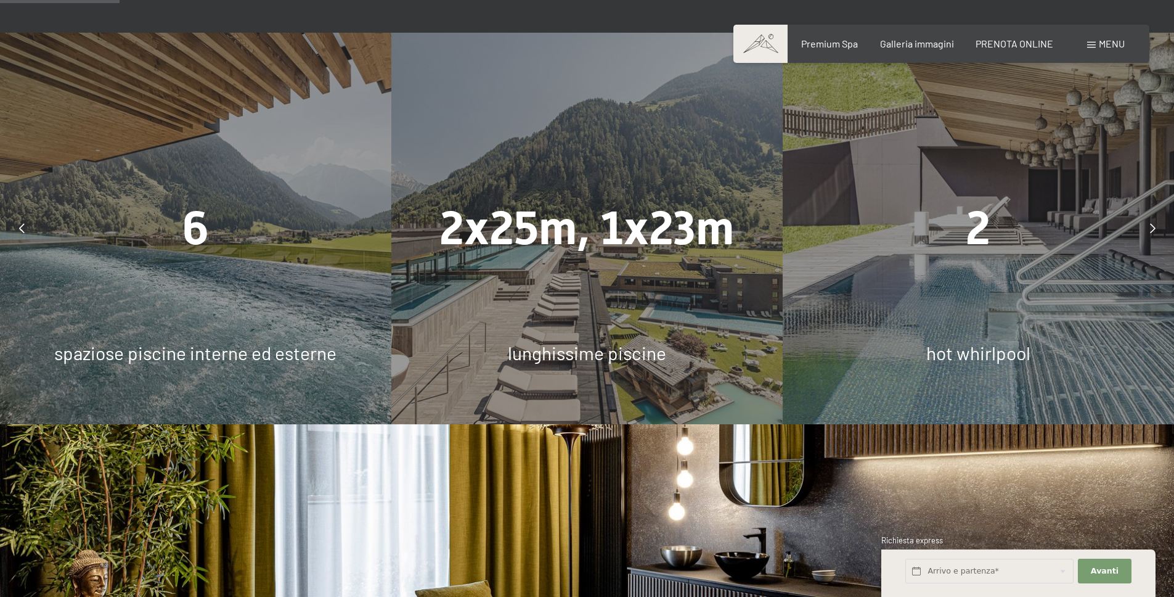
click at [1152, 223] on icon at bounding box center [1153, 228] width 6 height 10
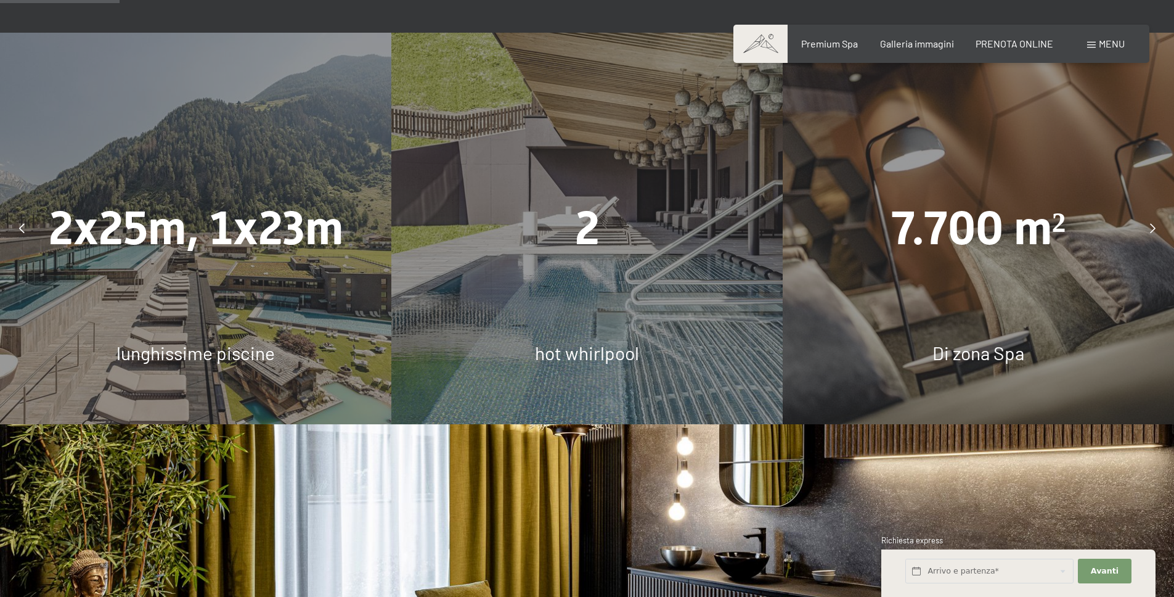
click at [1152, 223] on icon at bounding box center [1153, 228] width 6 height 10
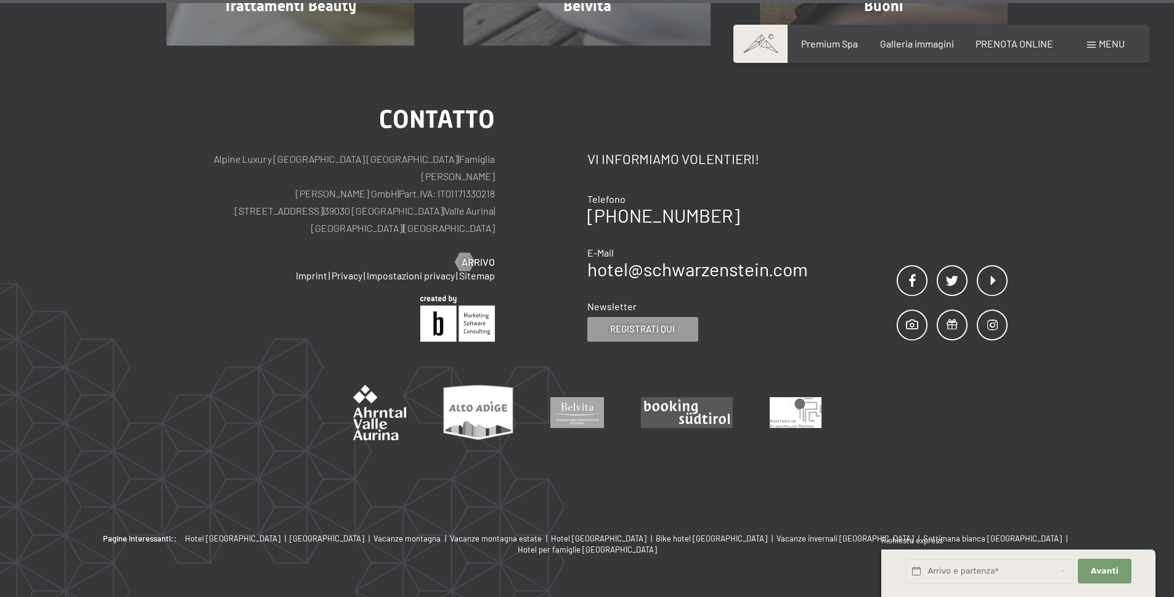
scroll to position [7967, 0]
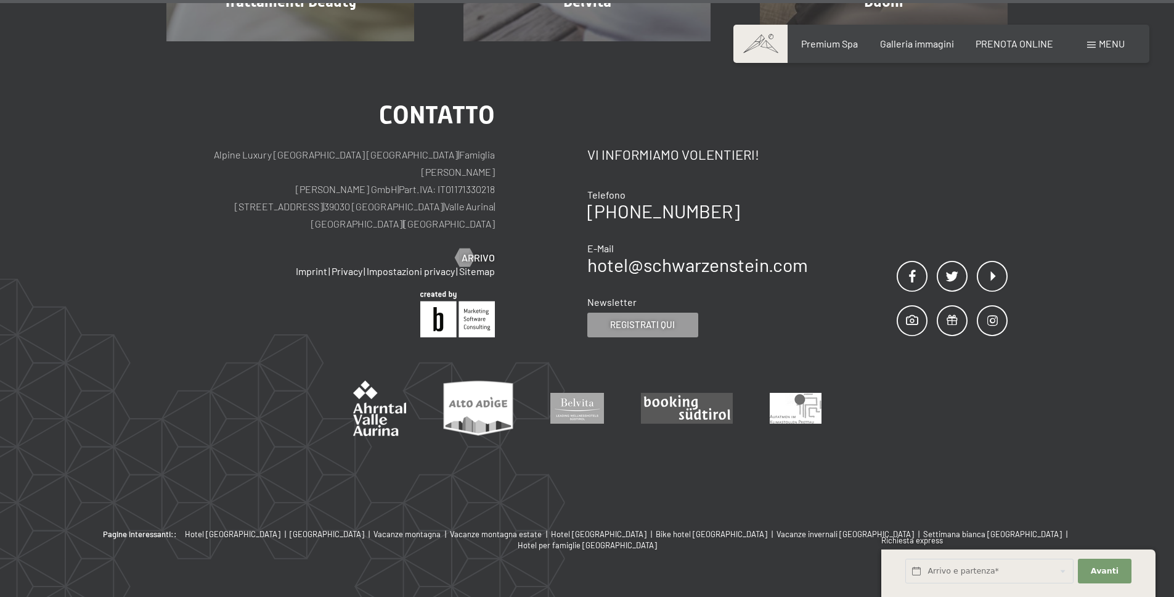
click at [1087, 44] on span at bounding box center [1091, 45] width 9 height 6
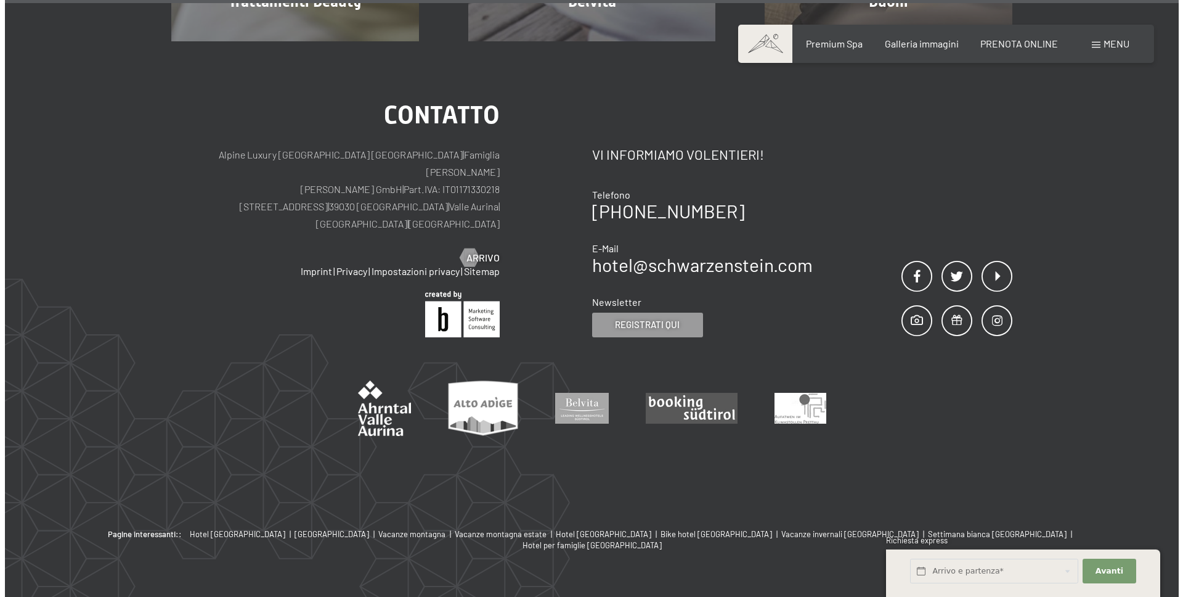
scroll to position [7988, 0]
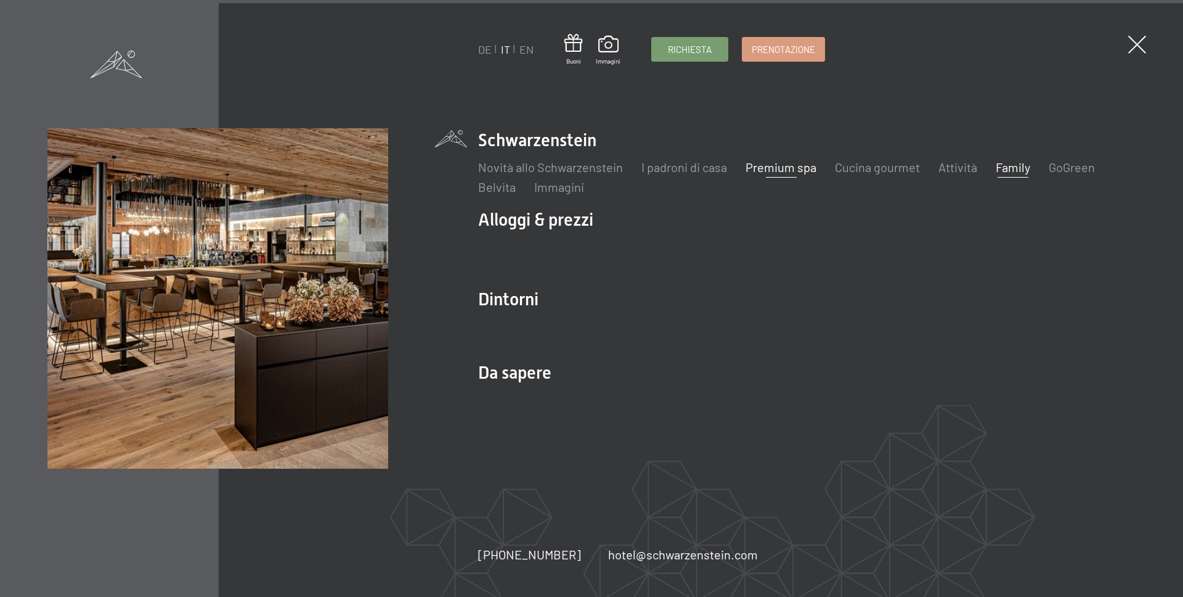
click at [1009, 162] on link "Family" at bounding box center [1013, 167] width 35 height 15
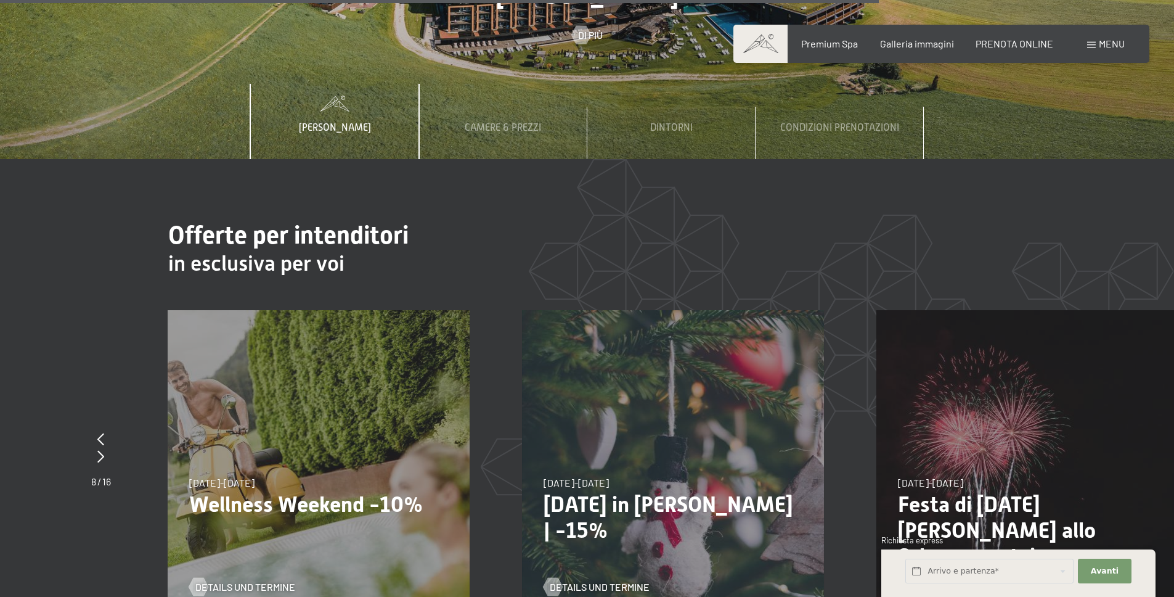
scroll to position [4657, 0]
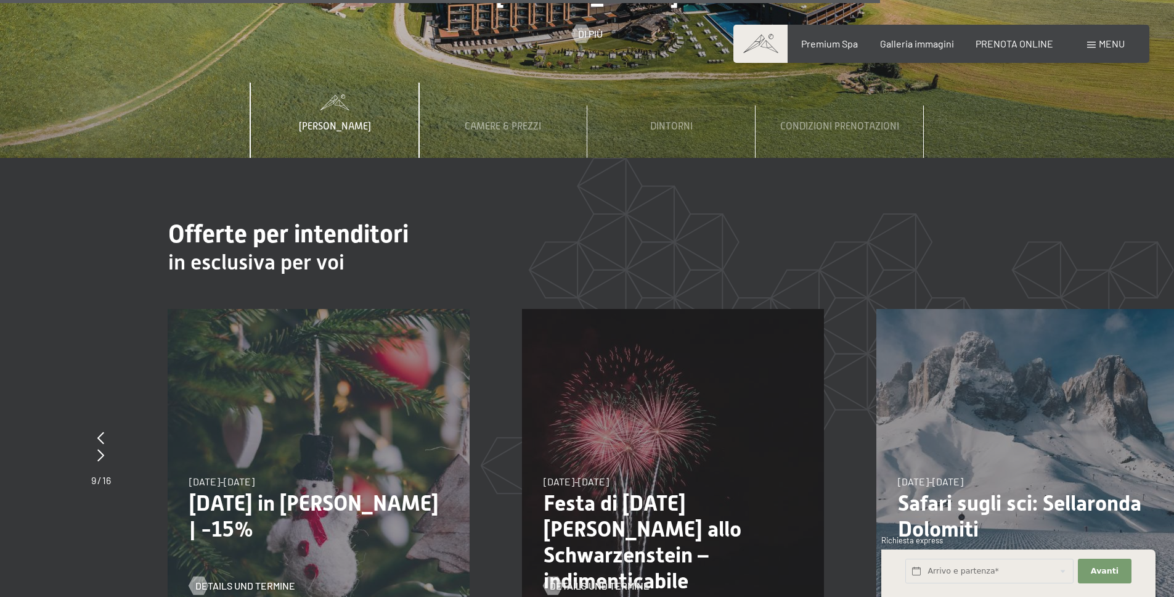
click at [677, 490] on p "Festa di San Silvestro allo Schwarzenstein – indimenticabile" at bounding box center [673, 542] width 259 height 104
click at [607, 579] on span "Details und Termine" at bounding box center [612, 586] width 100 height 14
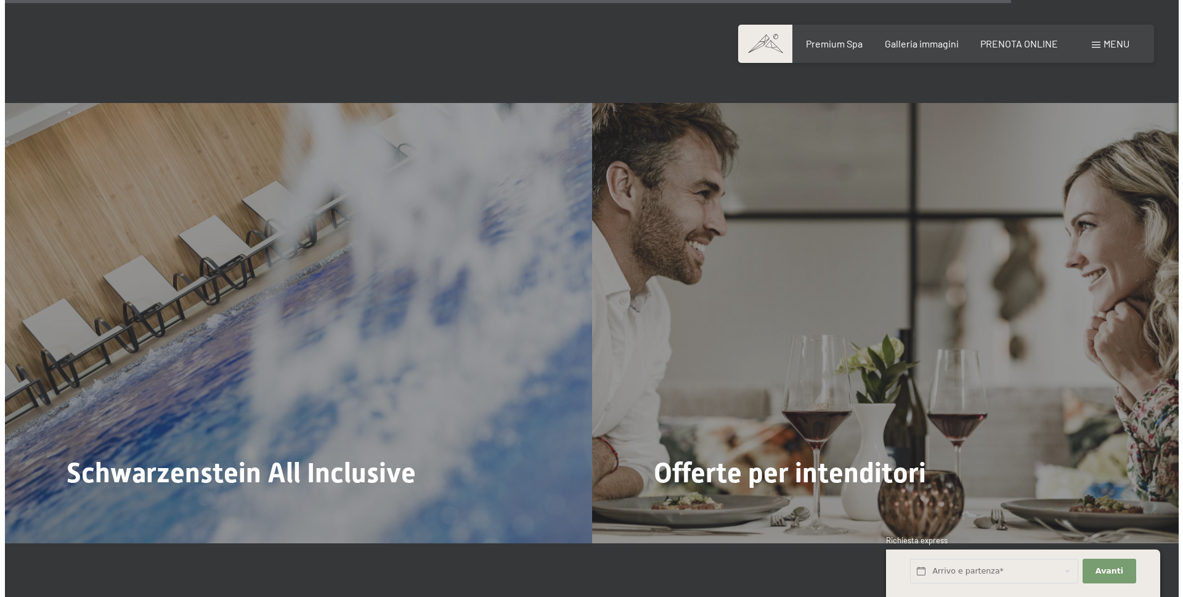
scroll to position [5327, 0]
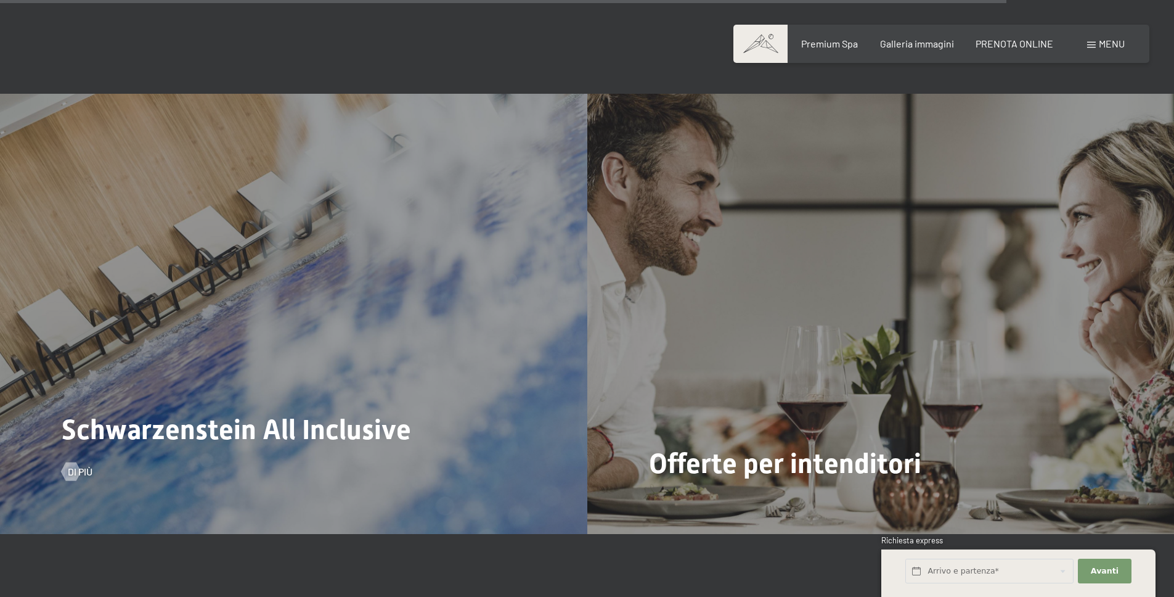
click at [426, 377] on div "Schwarzenstein All Inclusive Di più" at bounding box center [293, 314] width 587 height 440
click at [76, 462] on div at bounding box center [70, 471] width 10 height 18
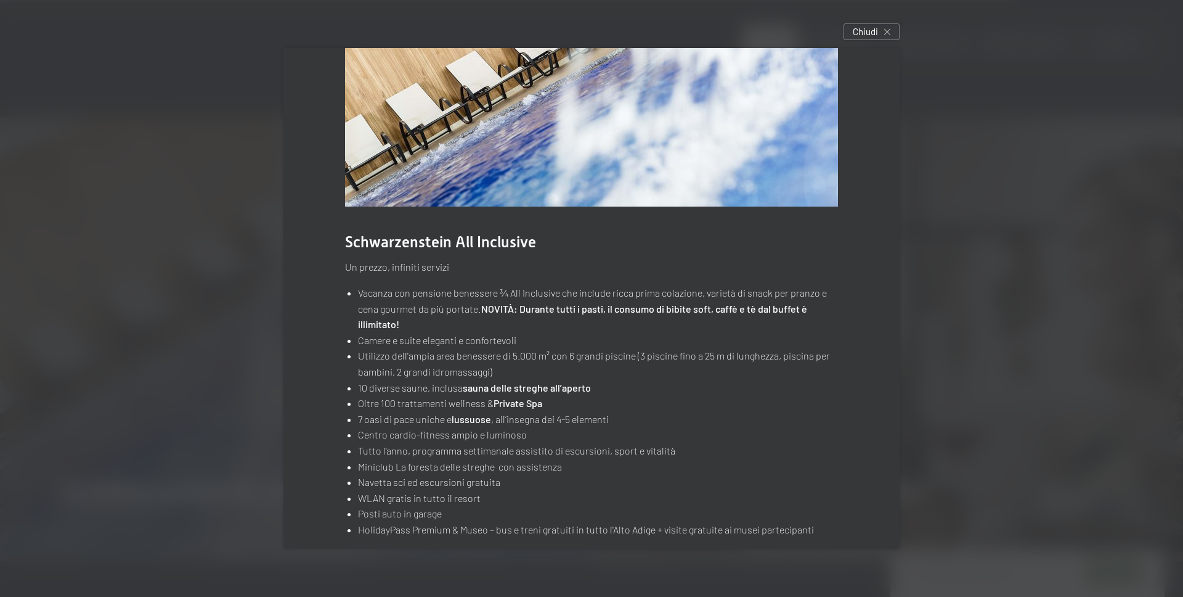
scroll to position [92, 0]
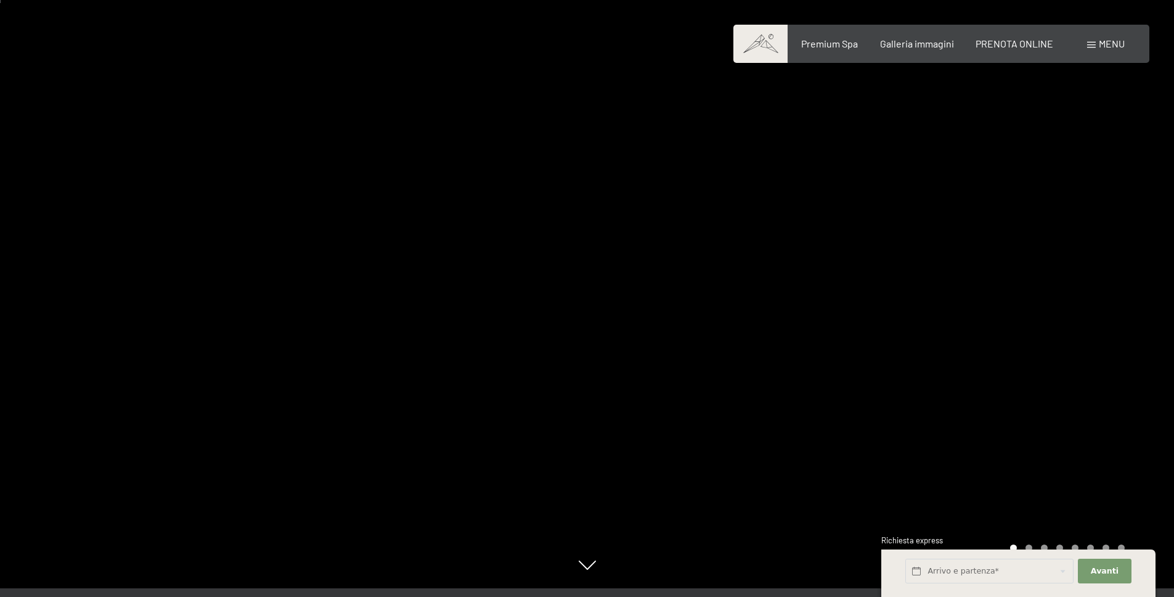
scroll to position [11, 0]
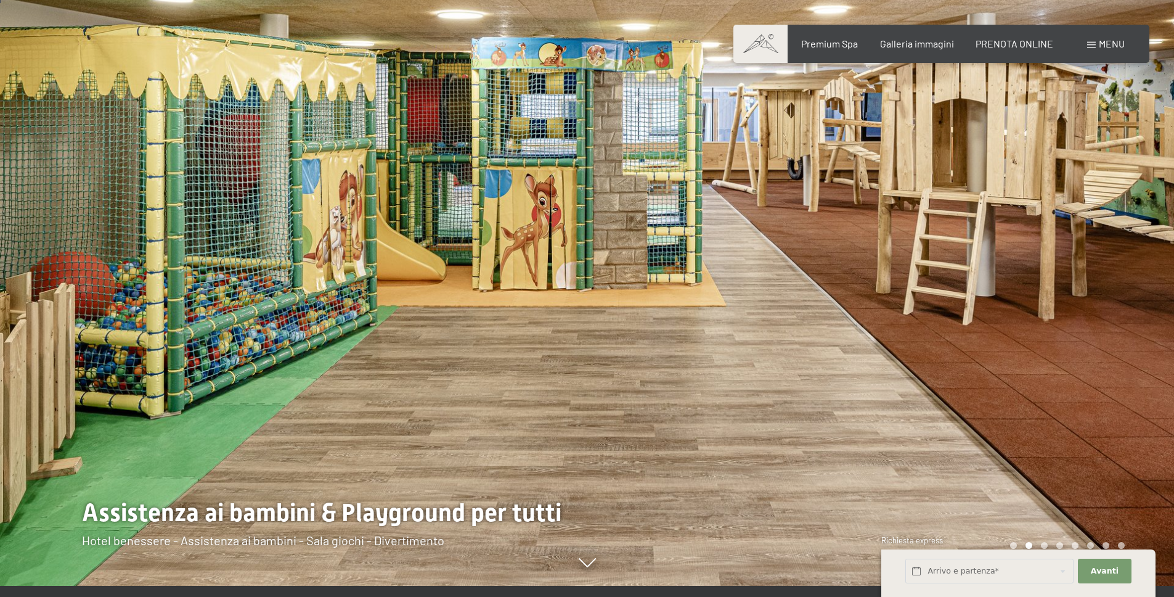
click at [1060, 329] on div at bounding box center [880, 287] width 587 height 597
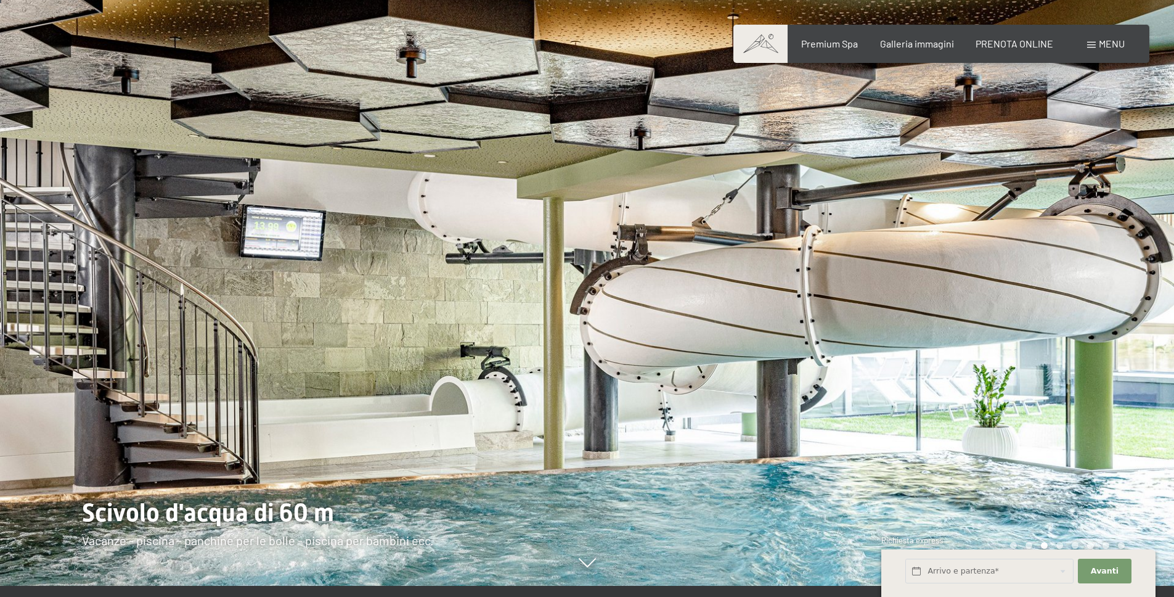
click at [1069, 329] on div at bounding box center [880, 287] width 587 height 597
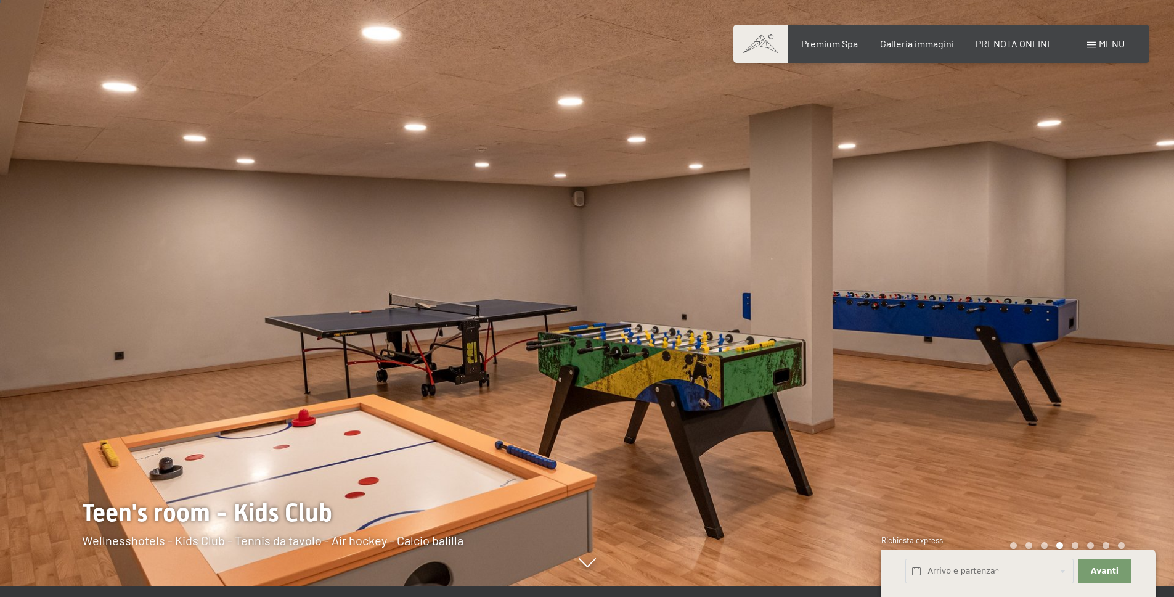
click at [1069, 329] on div at bounding box center [880, 287] width 587 height 597
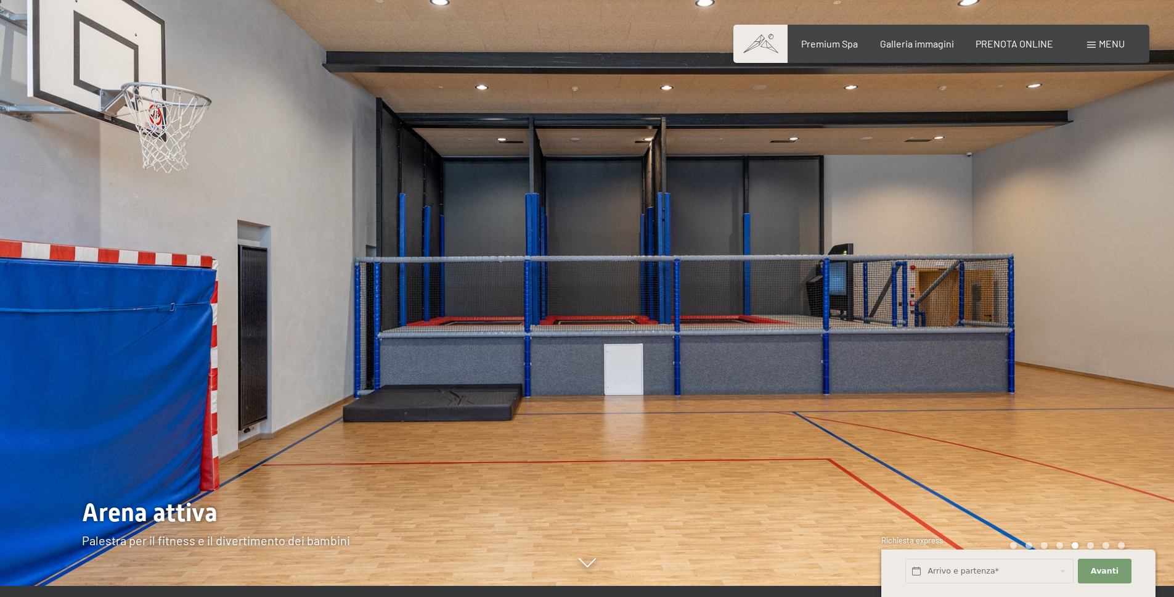
click at [1071, 329] on div at bounding box center [880, 287] width 587 height 597
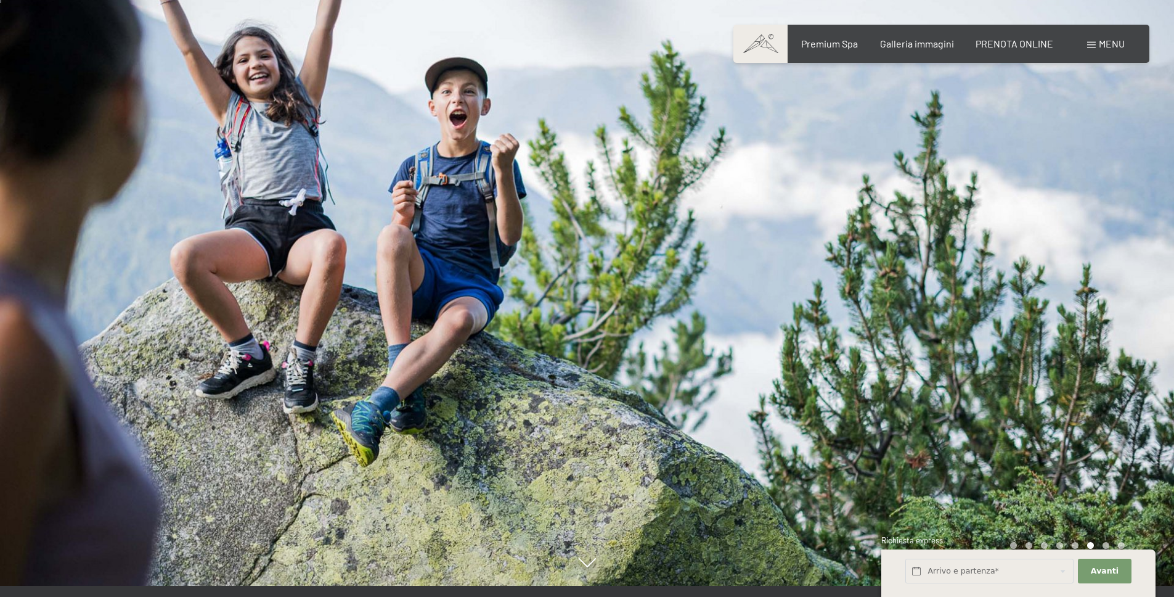
click at [1071, 329] on div at bounding box center [880, 287] width 587 height 597
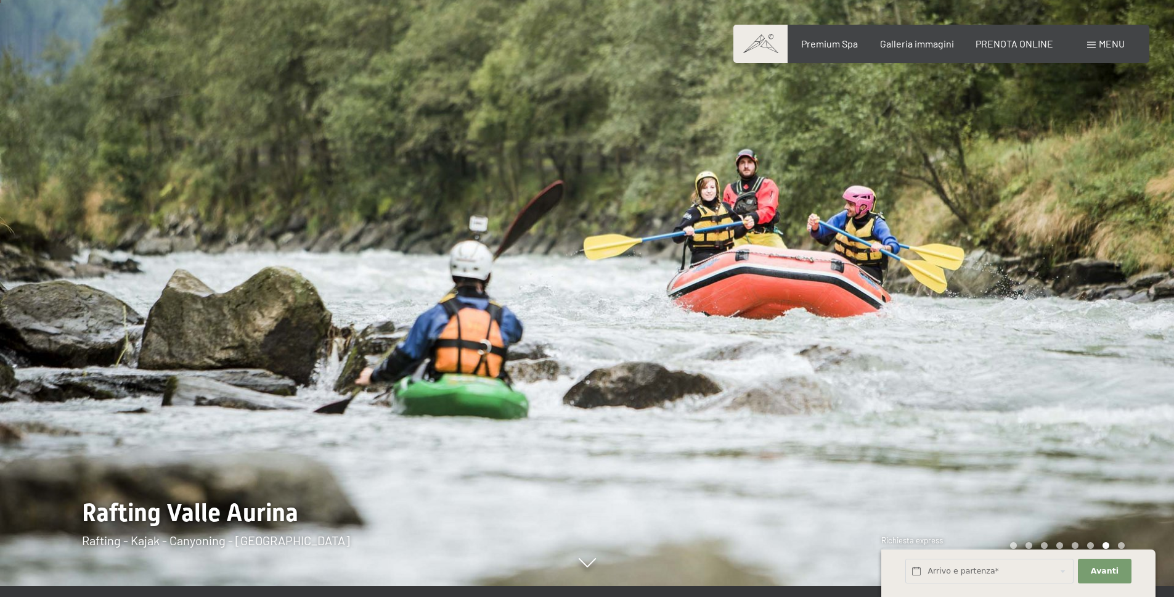
click at [1071, 329] on div at bounding box center [880, 287] width 587 height 597
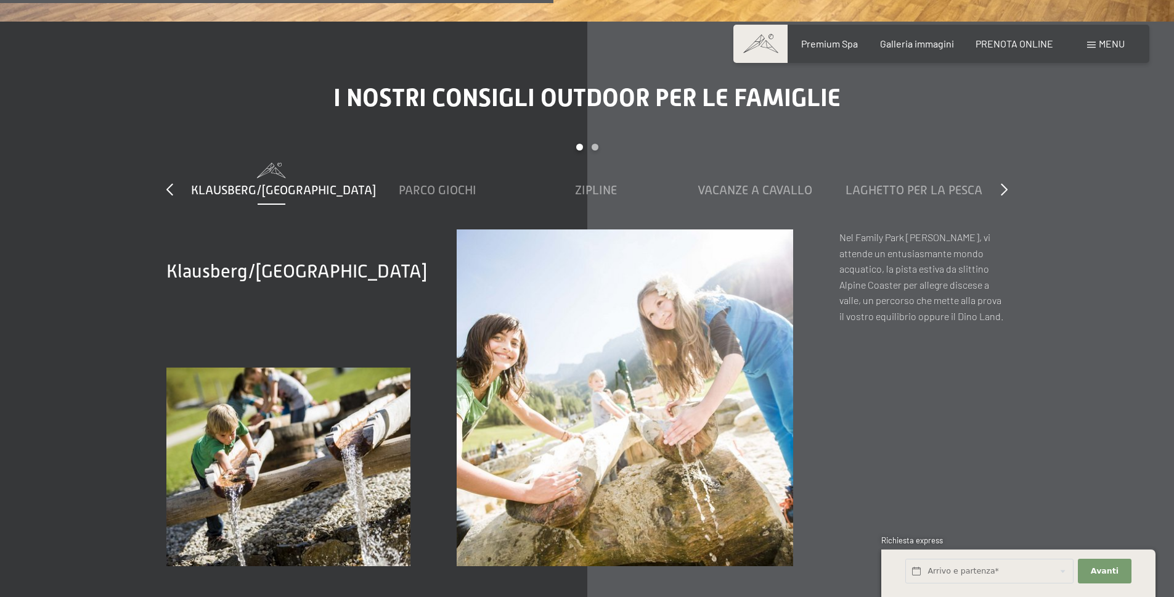
scroll to position [4557, 0]
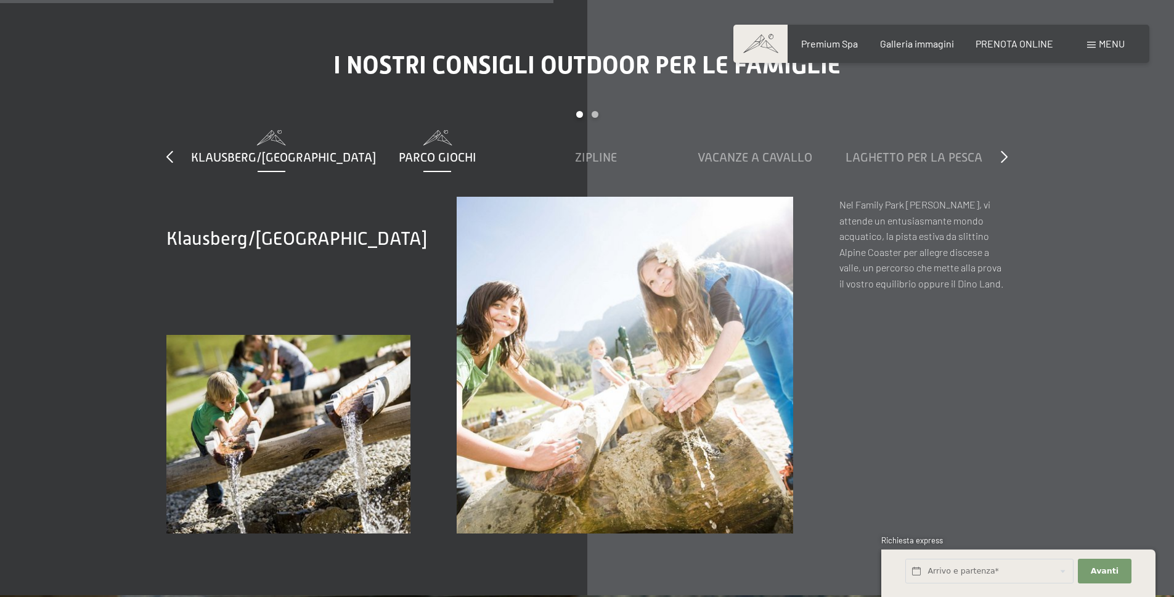
click at [443, 150] on span "Parco giochi" at bounding box center [438, 157] width 78 height 14
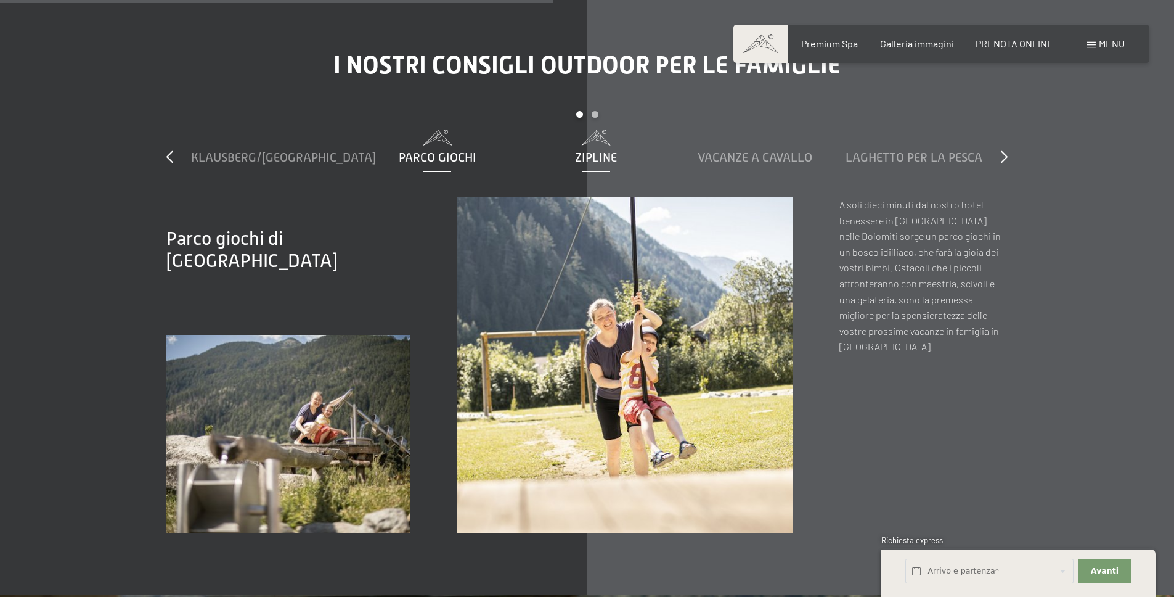
click at [564, 149] on div "Zipline" at bounding box center [596, 157] width 147 height 17
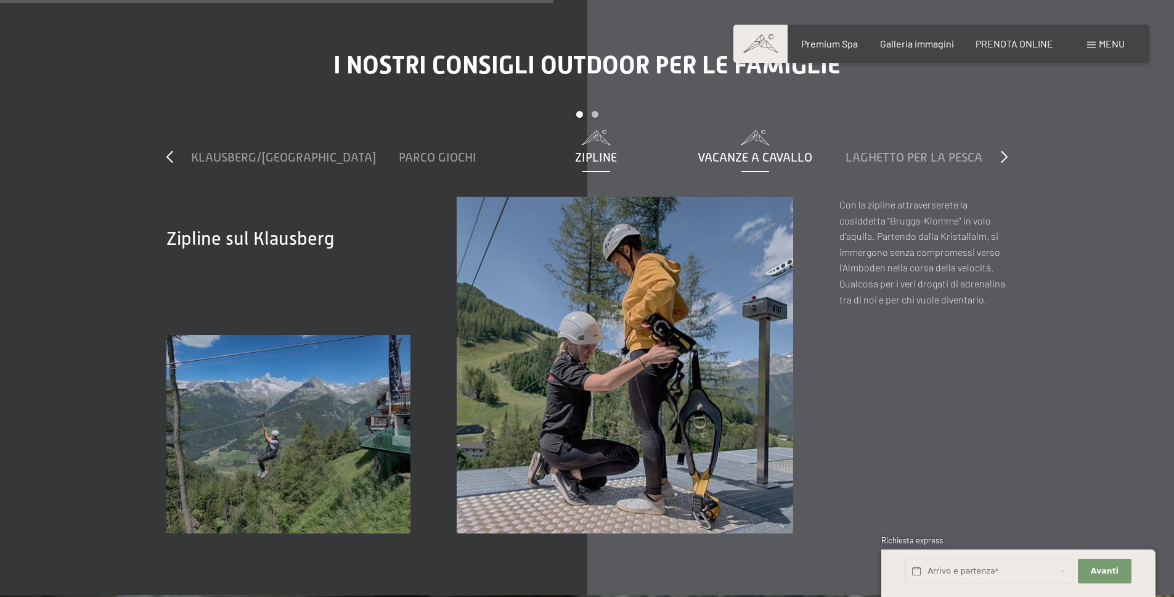
click at [748, 150] on span "Vacanze a cavallo" at bounding box center [755, 157] width 115 height 14
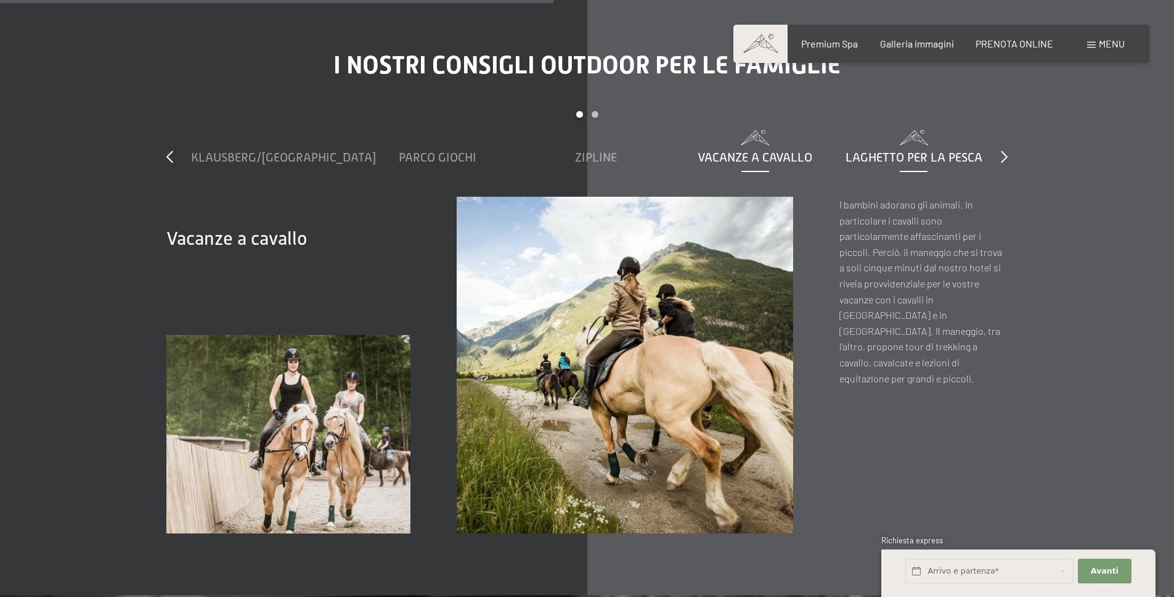
click at [911, 150] on span "Laghetto per la pesca" at bounding box center [914, 157] width 137 height 14
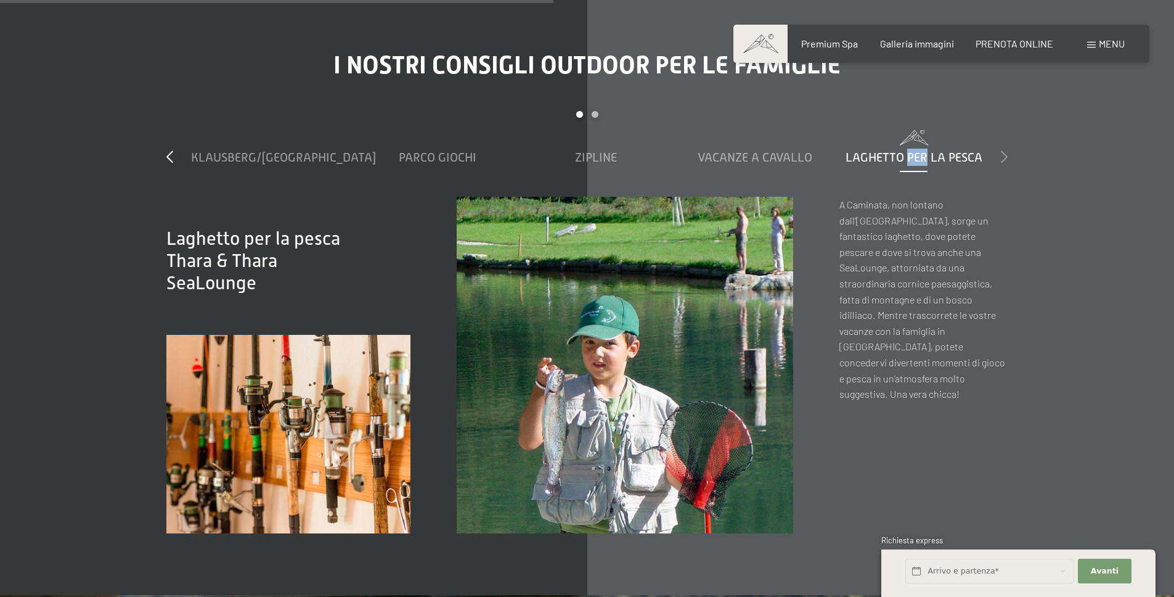
click at [1007, 158] on icon at bounding box center [1004, 156] width 7 height 12
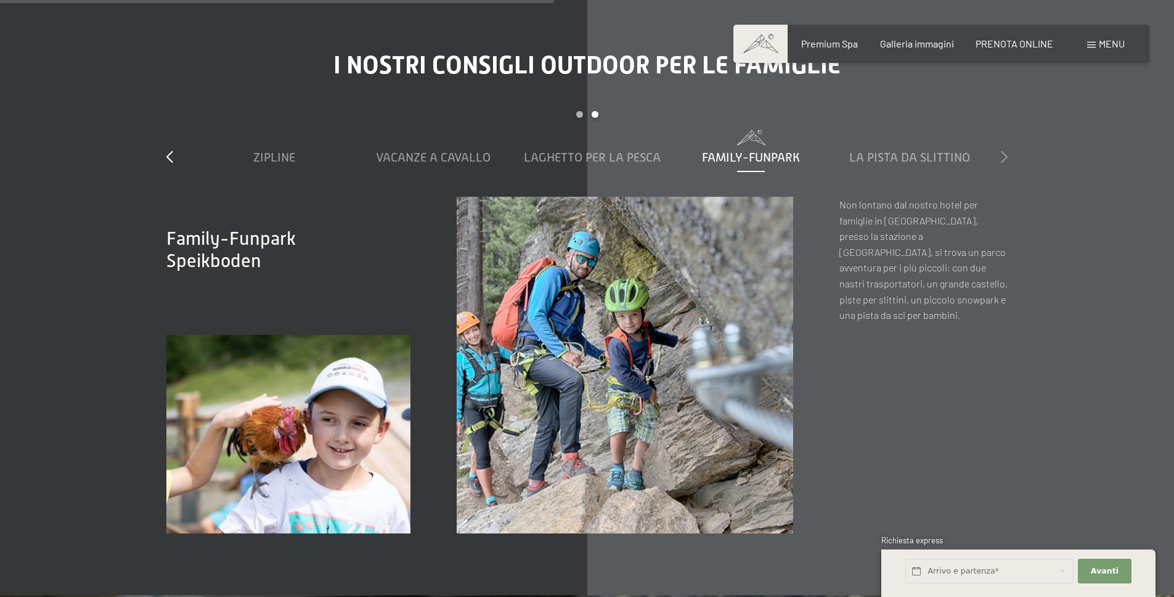
click at [1007, 158] on icon at bounding box center [1004, 156] width 7 height 12
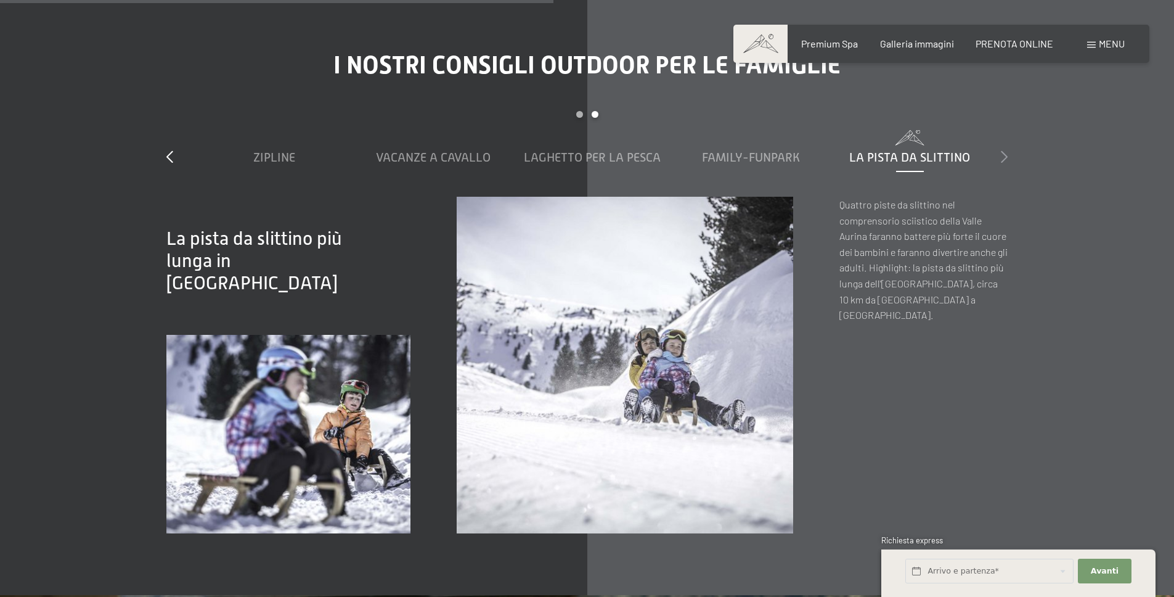
click at [1007, 158] on icon at bounding box center [1004, 156] width 7 height 12
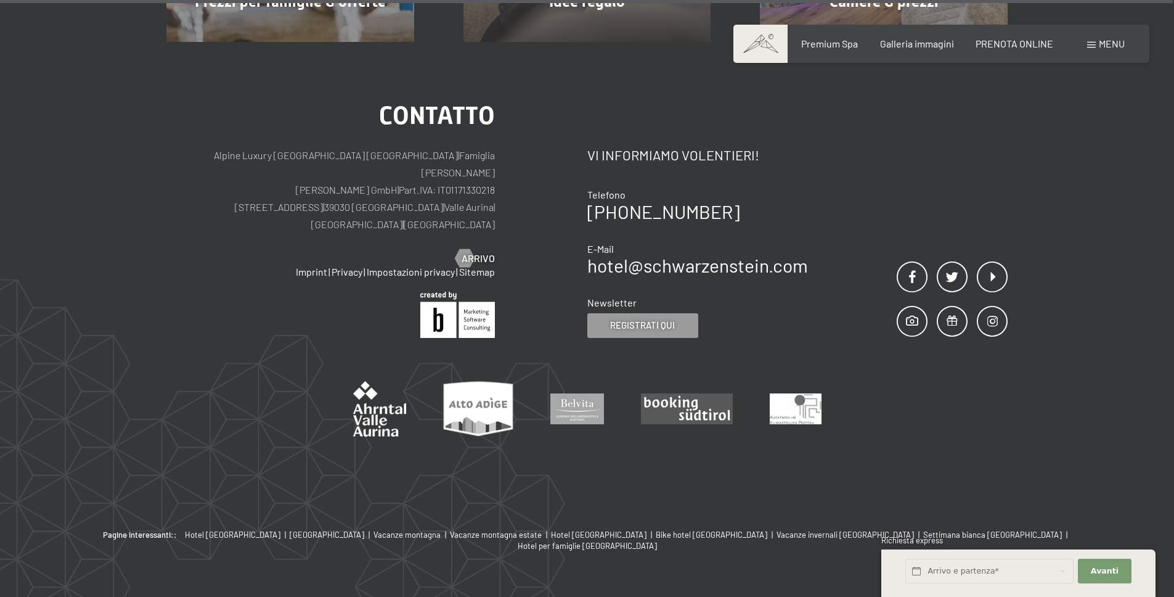
scroll to position [9719, 0]
